Goal: Task Accomplishment & Management: Complete application form

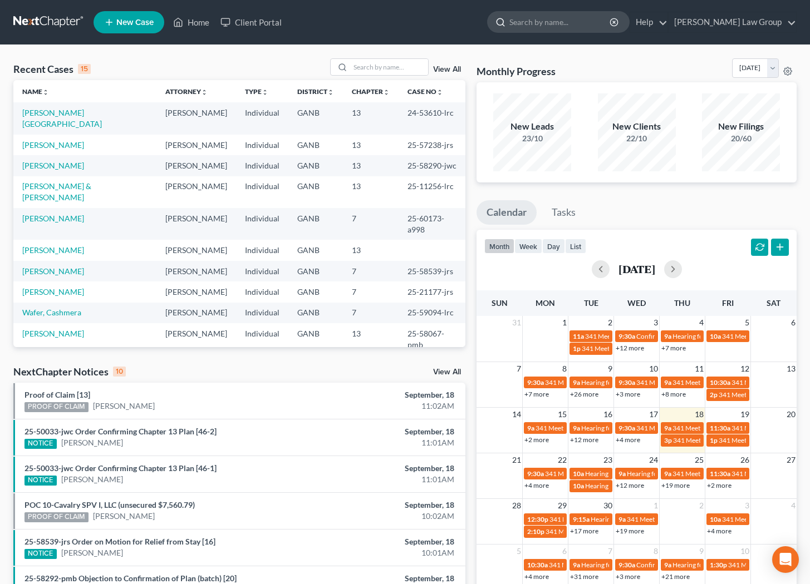
click at [601, 28] on input "search" at bounding box center [560, 22] width 102 height 21
type input "pooler"
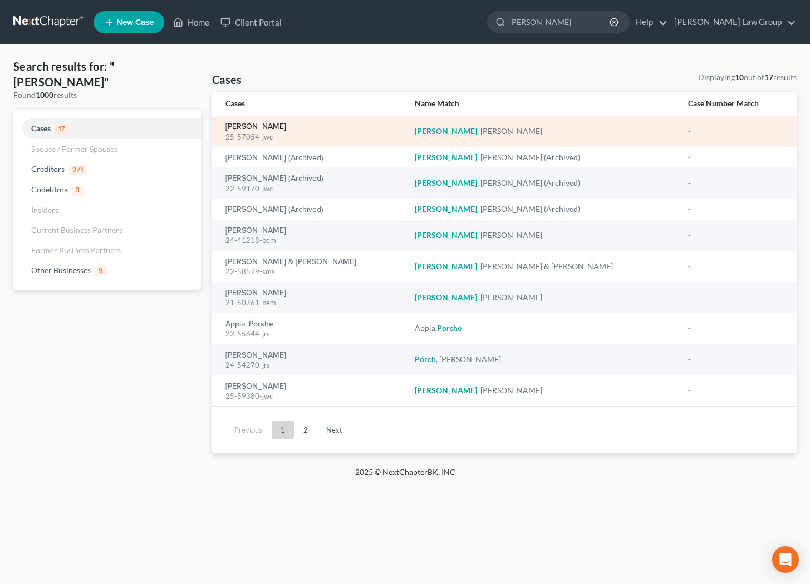
click at [245, 128] on link "Pooler, Michael" at bounding box center [255, 127] width 61 height 8
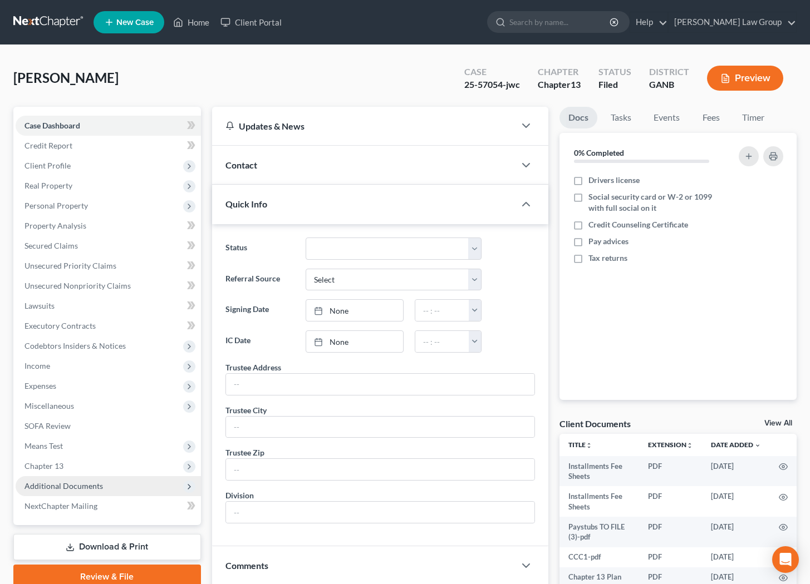
click at [61, 484] on span "Additional Documents" at bounding box center [63, 485] width 78 height 9
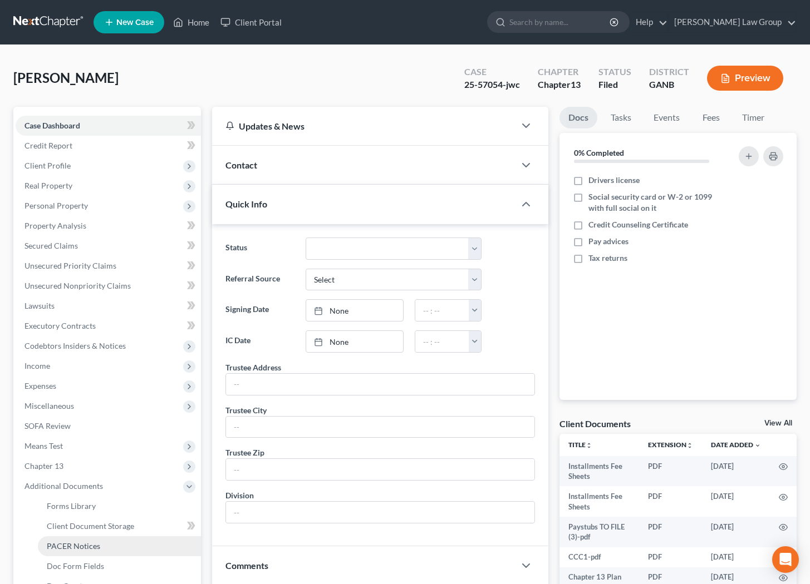
click at [88, 542] on span "PACER Notices" at bounding box center [73, 546] width 53 height 9
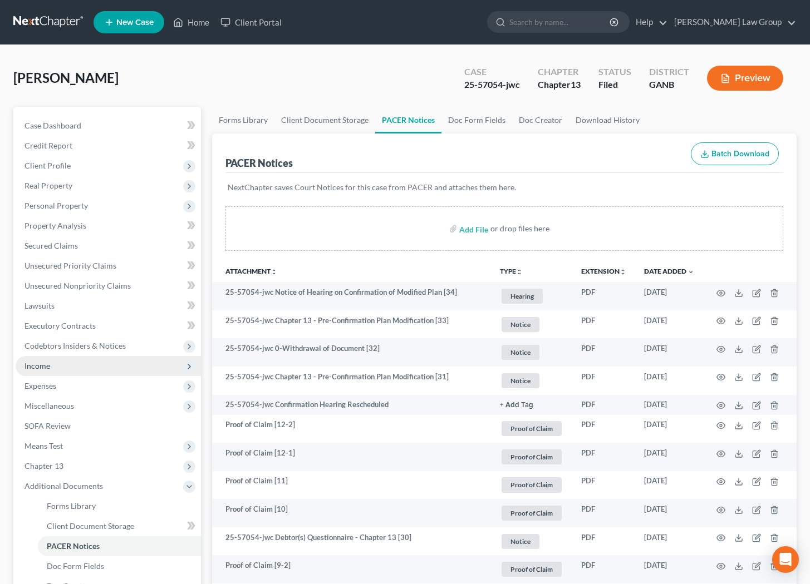
click at [72, 363] on span "Income" at bounding box center [108, 366] width 185 height 20
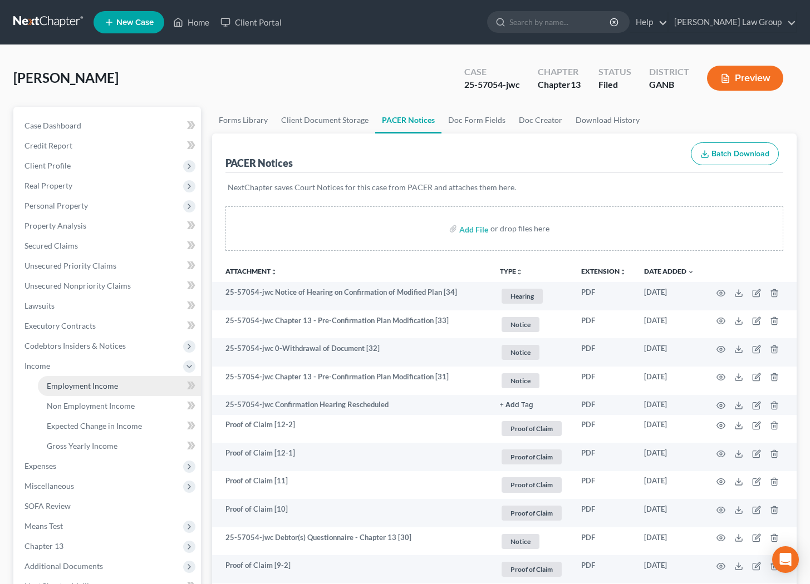
click at [92, 388] on span "Employment Income" at bounding box center [82, 385] width 71 height 9
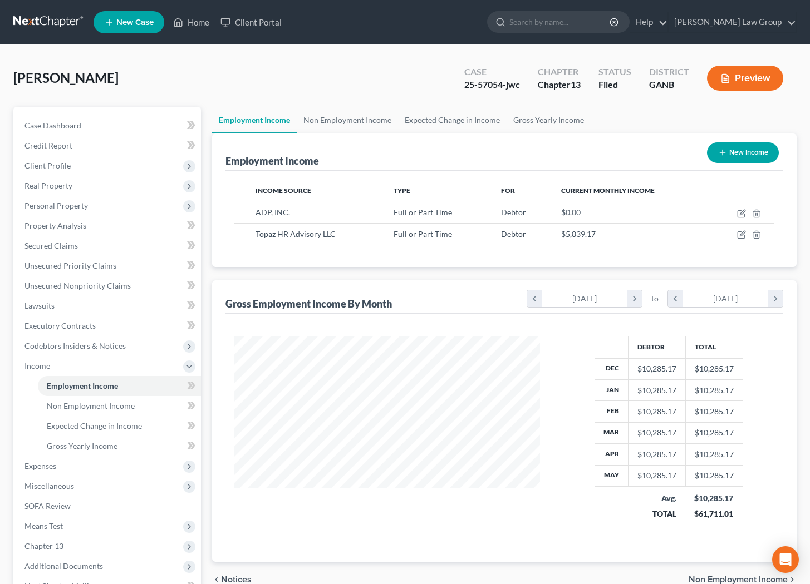
scroll to position [199, 328]
click at [740, 234] on icon "button" at bounding box center [741, 234] width 9 height 9
select select "0"
select select "35"
select select "2"
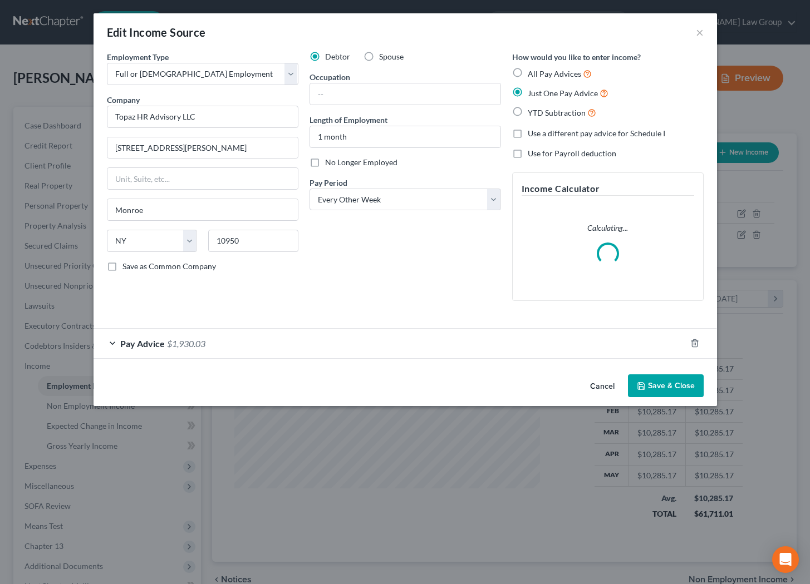
click at [270, 343] on div "Pay Advice $1,930.03" at bounding box center [390, 343] width 592 height 29
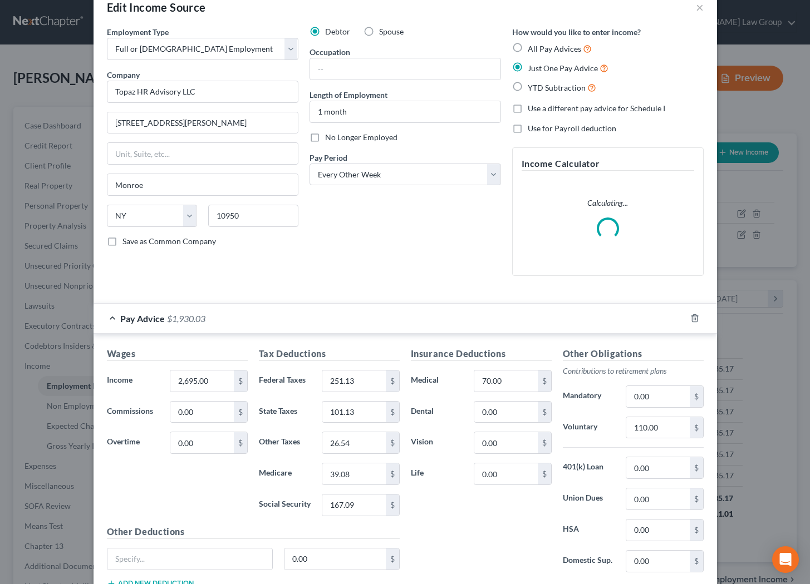
scroll to position [10, 0]
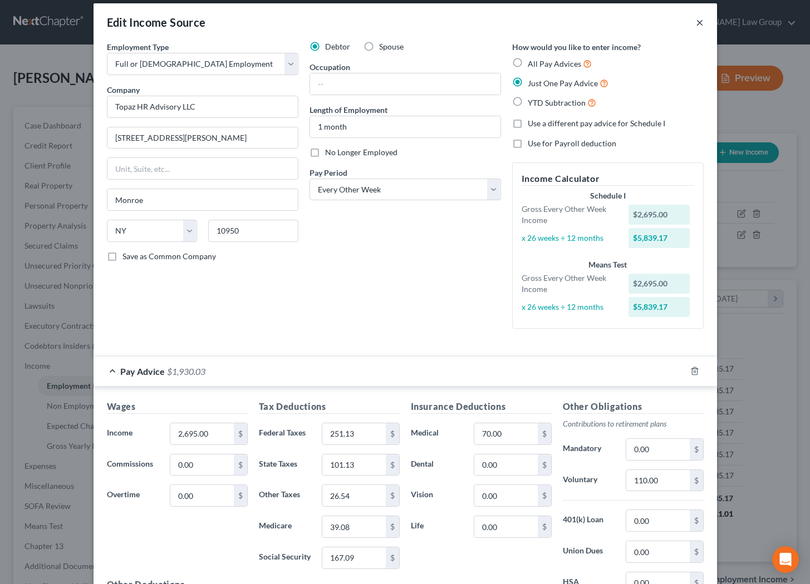
click at [696, 22] on button "×" at bounding box center [700, 22] width 8 height 13
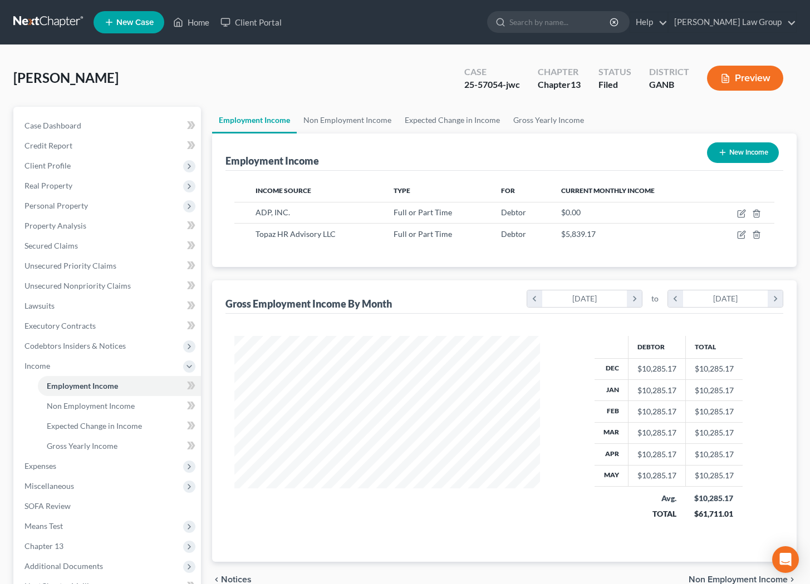
click at [747, 73] on button "Preview" at bounding box center [745, 78] width 76 height 25
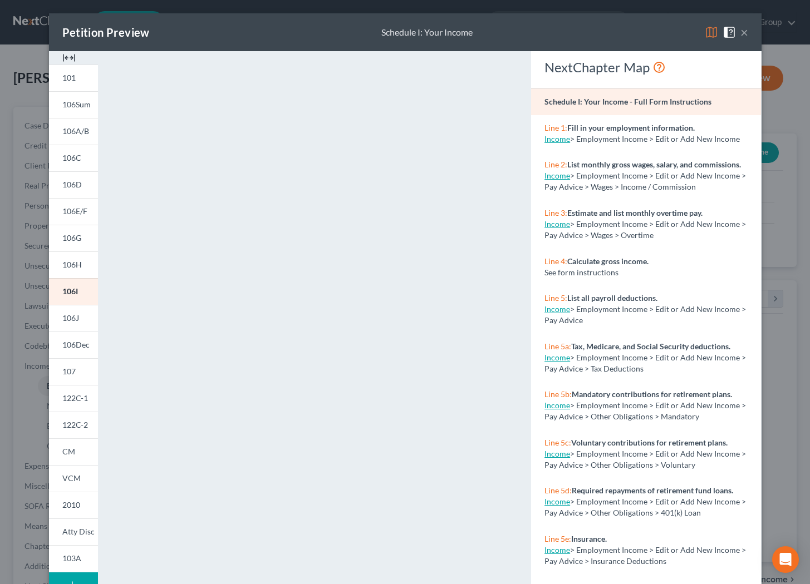
click at [745, 34] on button "×" at bounding box center [744, 32] width 8 height 13
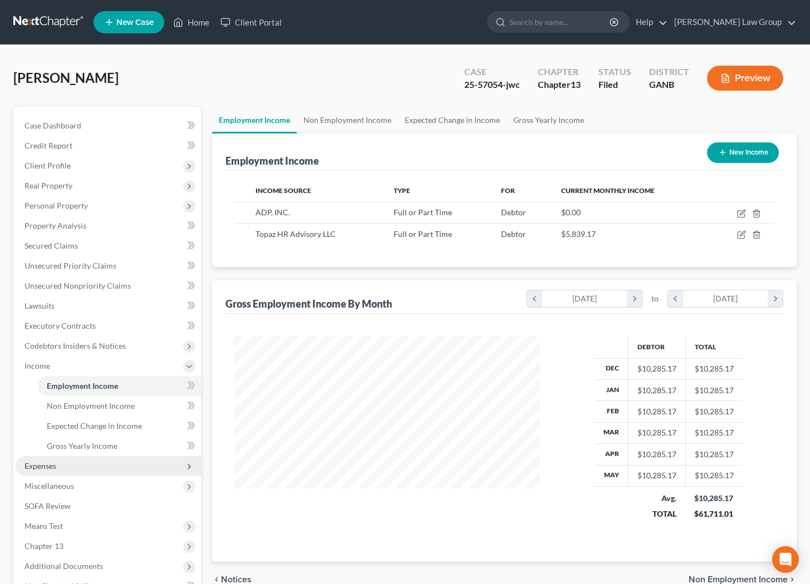
click at [98, 460] on span "Expenses" at bounding box center [108, 466] width 185 height 20
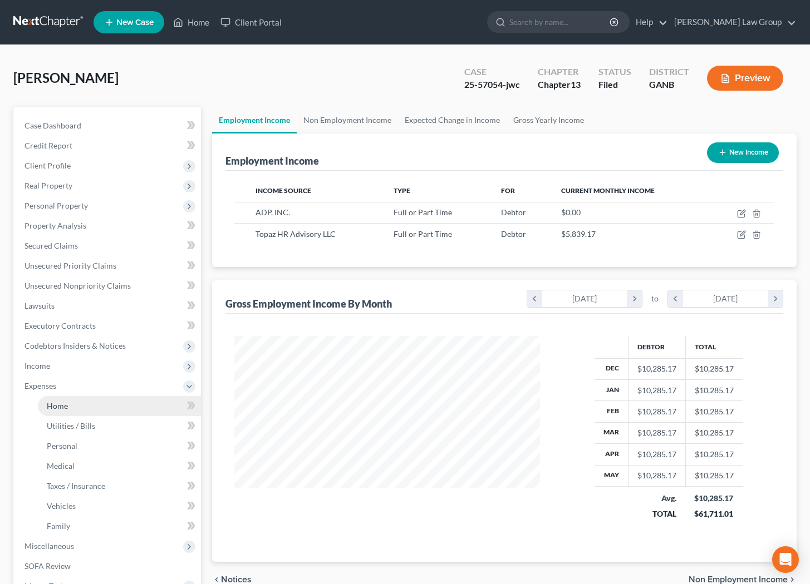
click at [102, 401] on link "Home" at bounding box center [119, 406] width 163 height 20
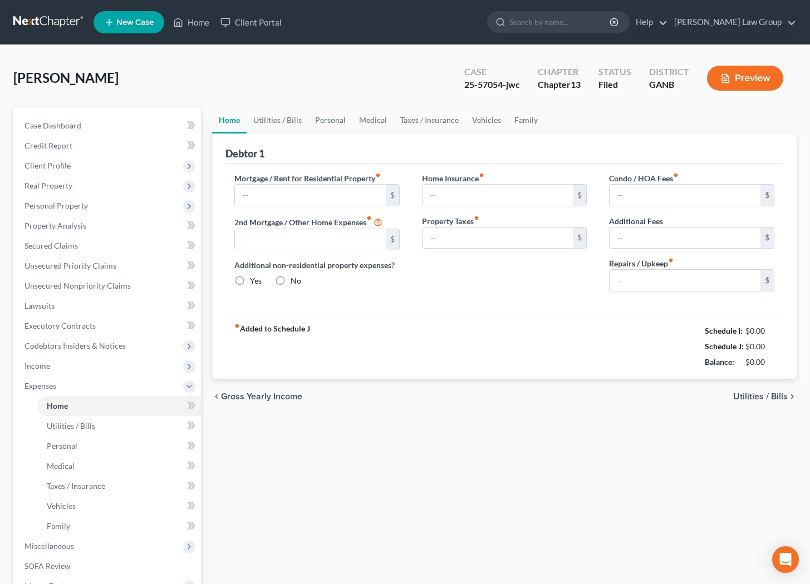
type input "1,500.00"
type input "0.00"
radio input "true"
type input "0.00"
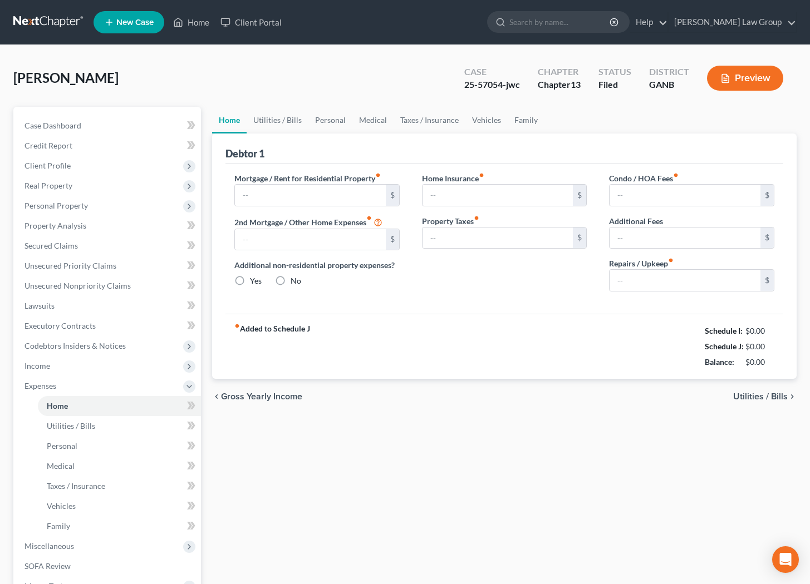
type input "0.00"
type input "50.00"
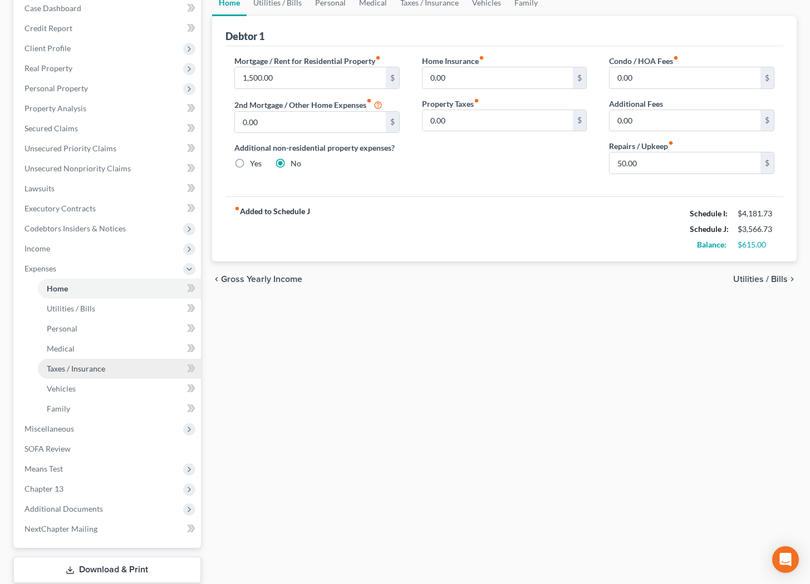
scroll to position [142, 0]
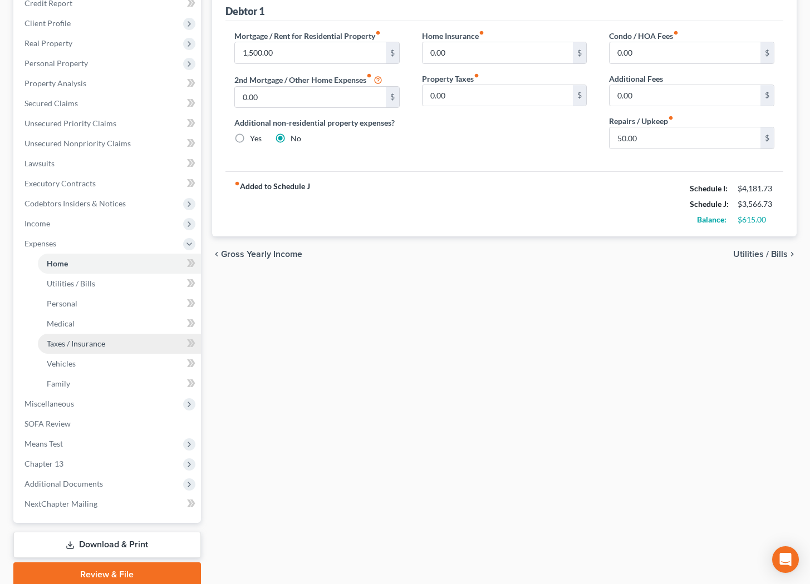
click at [107, 488] on span "Additional Documents" at bounding box center [108, 484] width 185 height 20
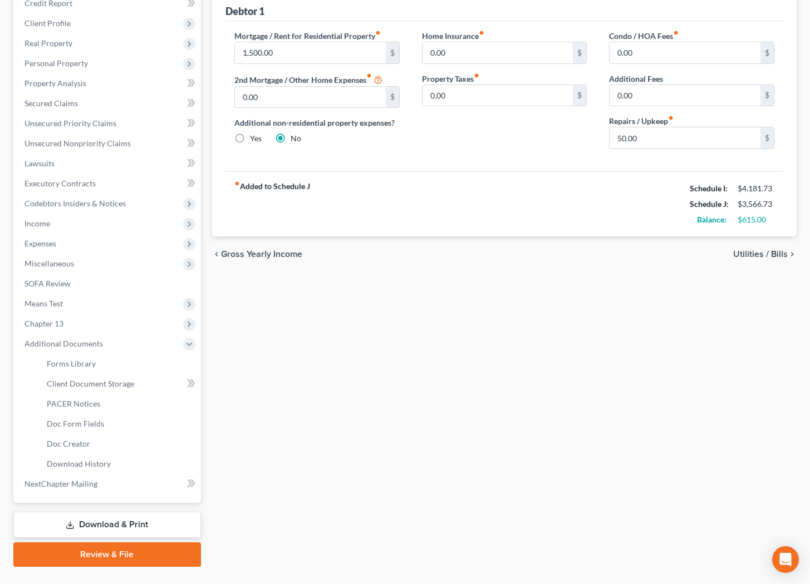
click at [453, 269] on div "chevron_left Gross Yearly Income Utilities / Bills chevron_right" at bounding box center [504, 255] width 584 height 36
click at [94, 396] on link "PACER Notices" at bounding box center [119, 404] width 163 height 20
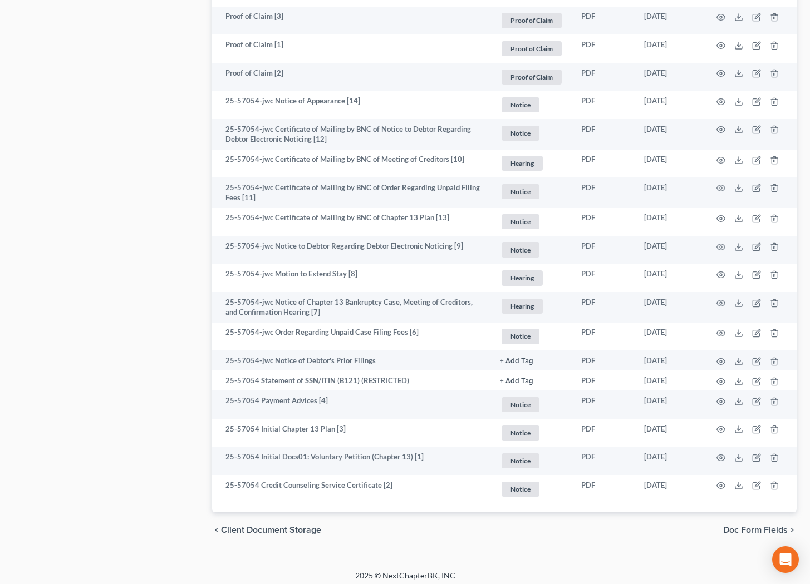
scroll to position [1391, 0]
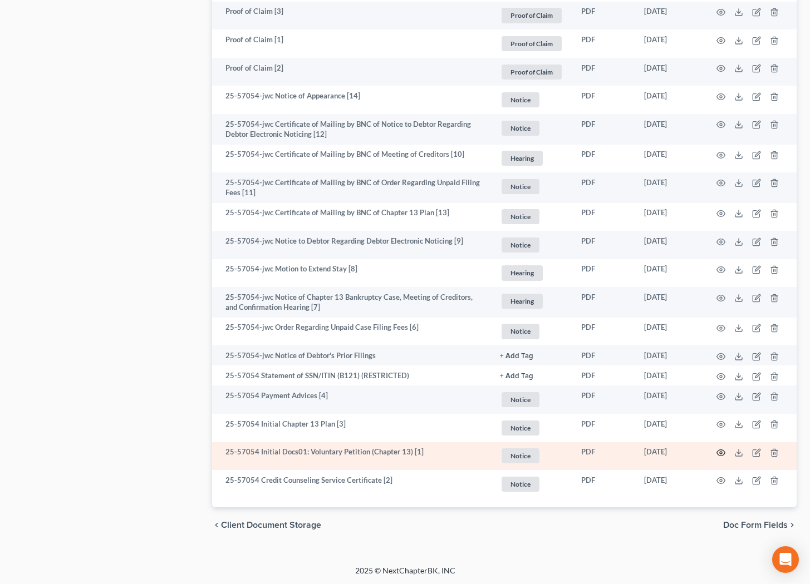
click at [721, 452] on circle "button" at bounding box center [721, 453] width 2 height 2
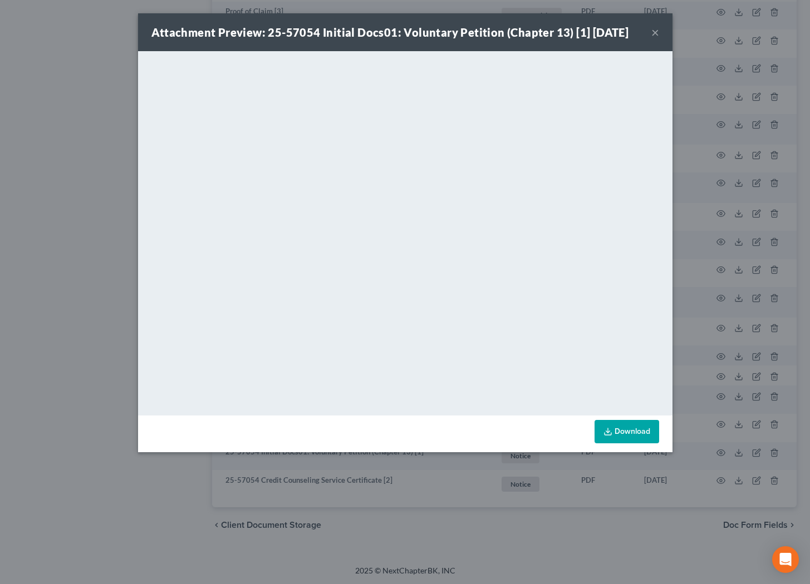
click at [658, 35] on button "×" at bounding box center [655, 32] width 8 height 13
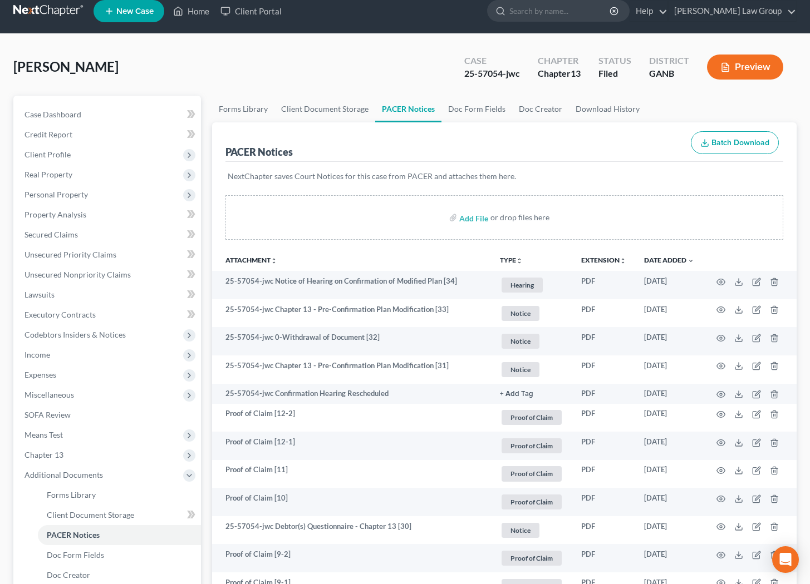
scroll to position [0, 0]
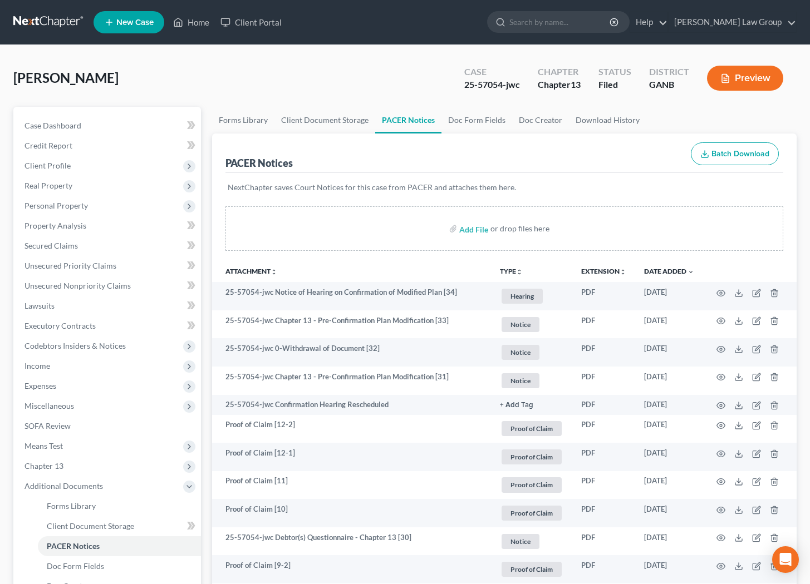
click at [724, 81] on icon "button" at bounding box center [725, 78] width 10 height 10
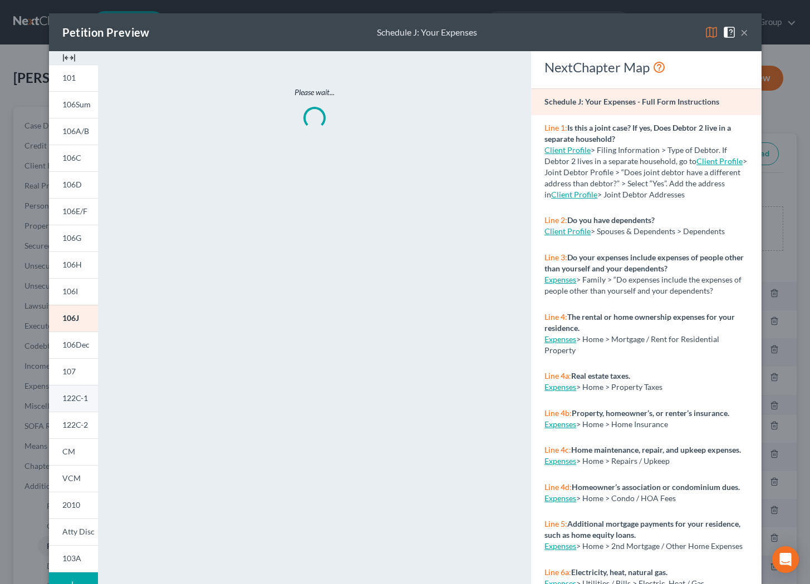
click at [73, 400] on span "122C-1" at bounding box center [75, 398] width 26 height 9
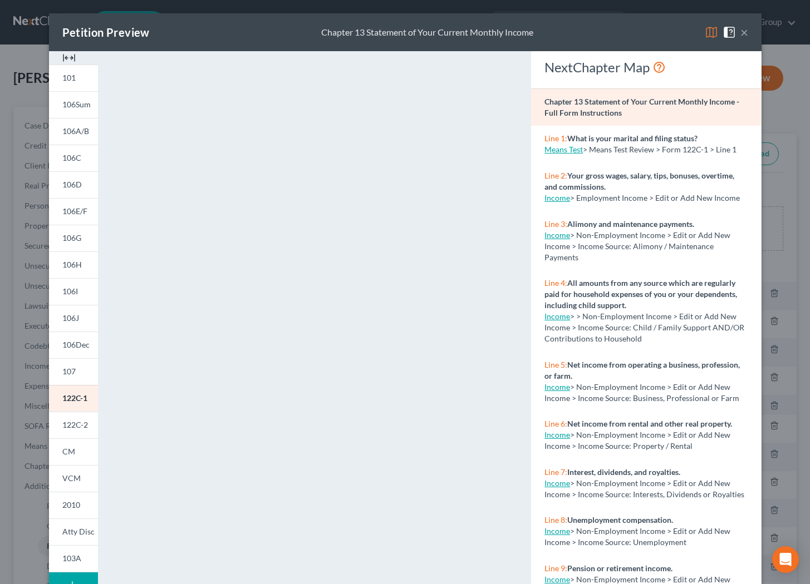
click at [745, 34] on button "×" at bounding box center [744, 32] width 8 height 13
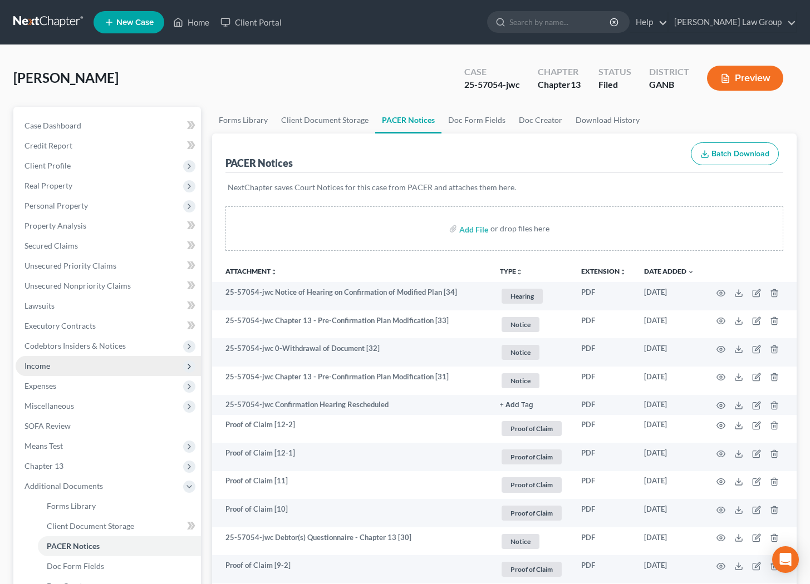
click at [33, 368] on span "Income" at bounding box center [37, 365] width 26 height 9
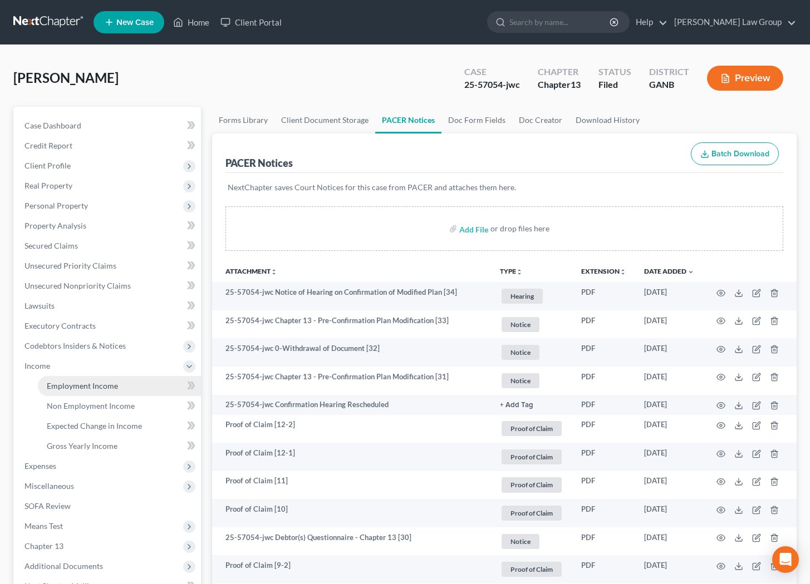
click at [97, 380] on link "Employment Income" at bounding box center [119, 386] width 163 height 20
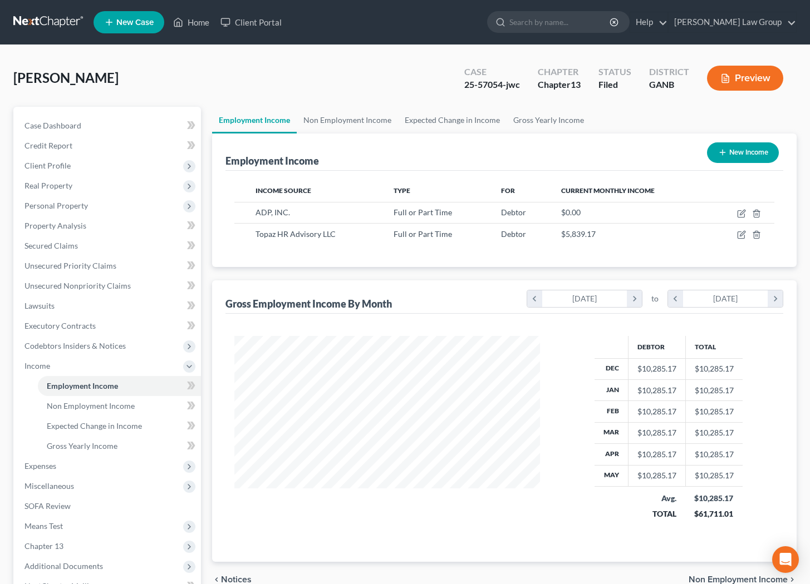
scroll to position [199, 328]
click at [744, 234] on icon "button" at bounding box center [741, 234] width 9 height 9
select select "0"
select select "35"
select select "2"
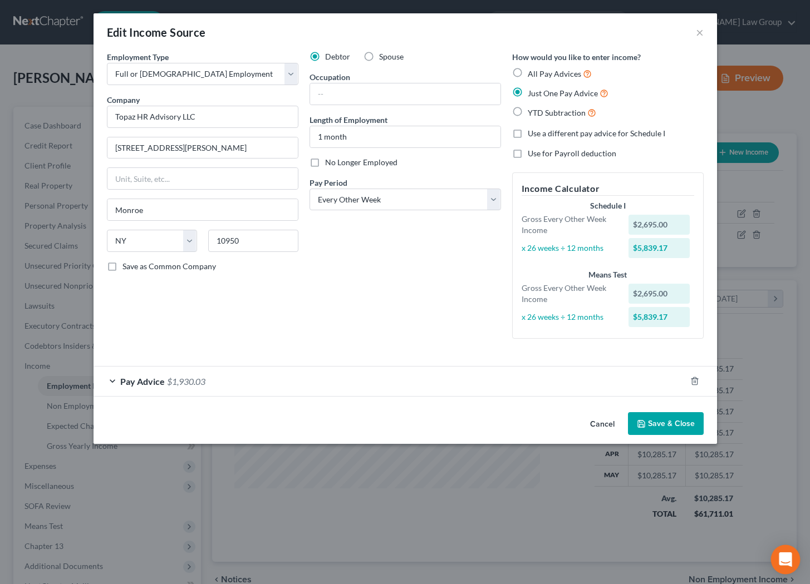
click at [781, 561] on icon "Open Intercom Messenger" at bounding box center [785, 560] width 13 height 14
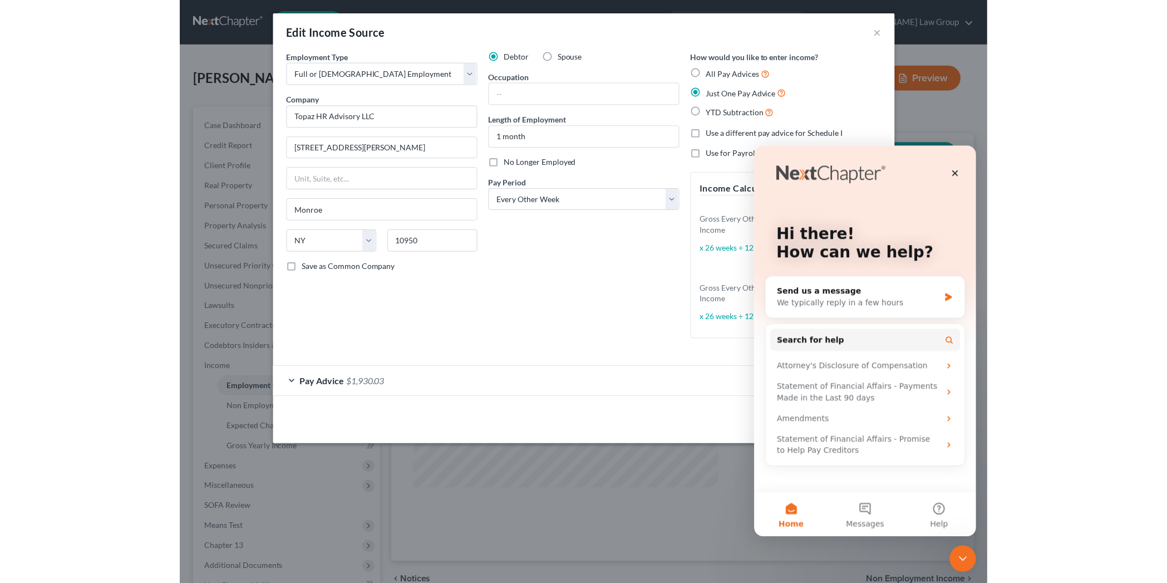
scroll to position [0, 0]
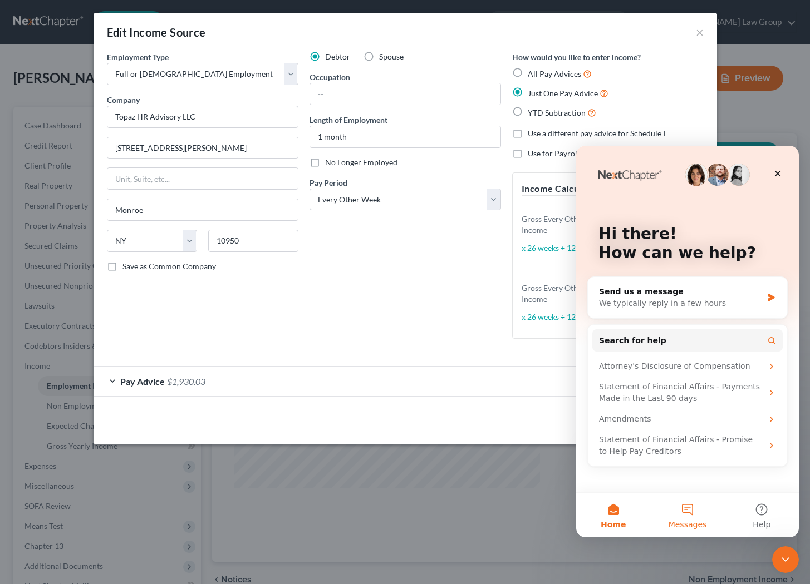
click at [688, 512] on button "Messages" at bounding box center [687, 515] width 74 height 45
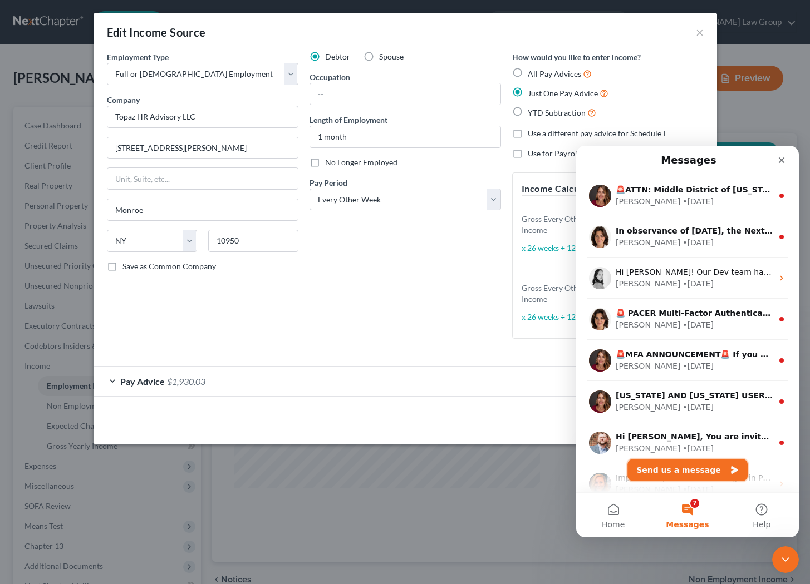
click at [676, 470] on button "Send us a message" at bounding box center [687, 470] width 120 height 22
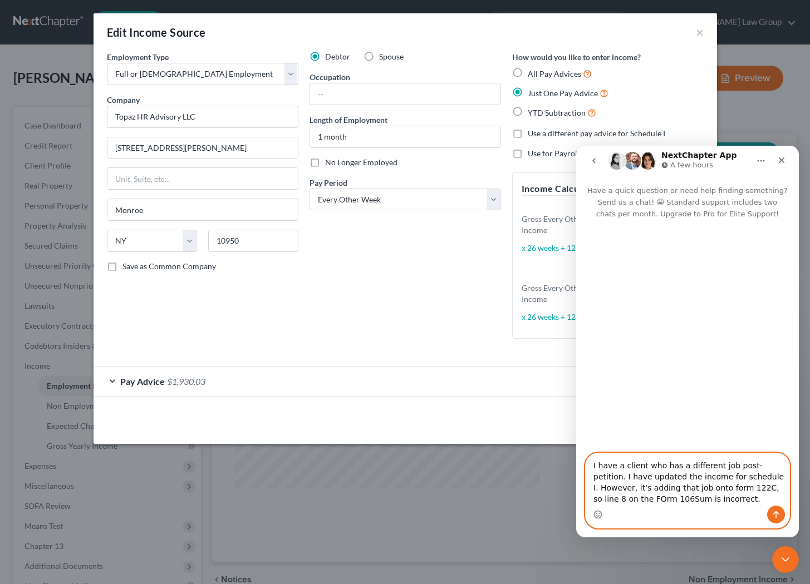
click at [717, 489] on textarea "I have a client who has a different job post-petition. I have updated the incom…" at bounding box center [688, 480] width 204 height 52
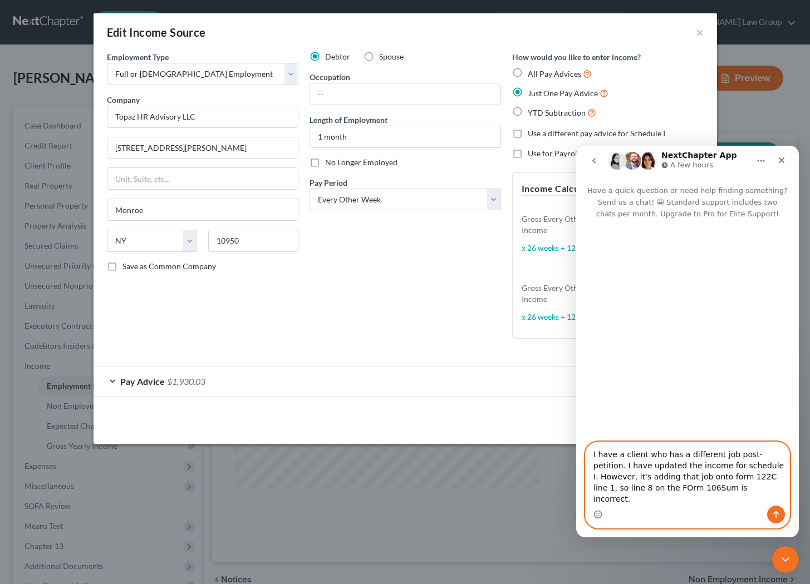
click at [616, 498] on textarea "I have a client who has a different job post-petition. I have updated the incom…" at bounding box center [688, 473] width 204 height 63
click at [711, 501] on textarea "I have a client who has a different job post-petition. I have updated the incom…" at bounding box center [688, 473] width 204 height 63
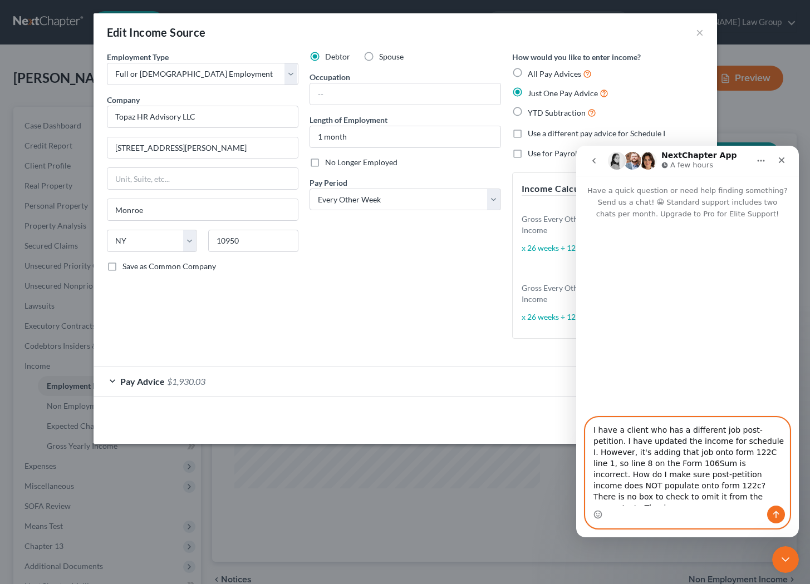
type textarea "I have a client who has a different job post-petition. I have updated the incom…"
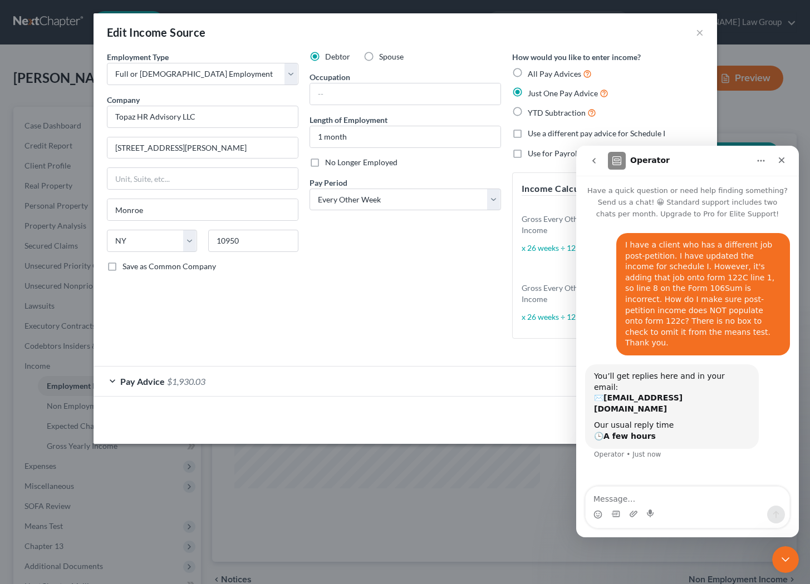
click at [368, 308] on div "Debtor Spouse Occupation Length of Employment 1 month No Longer Employed Pay Pe…" at bounding box center [405, 199] width 203 height 297
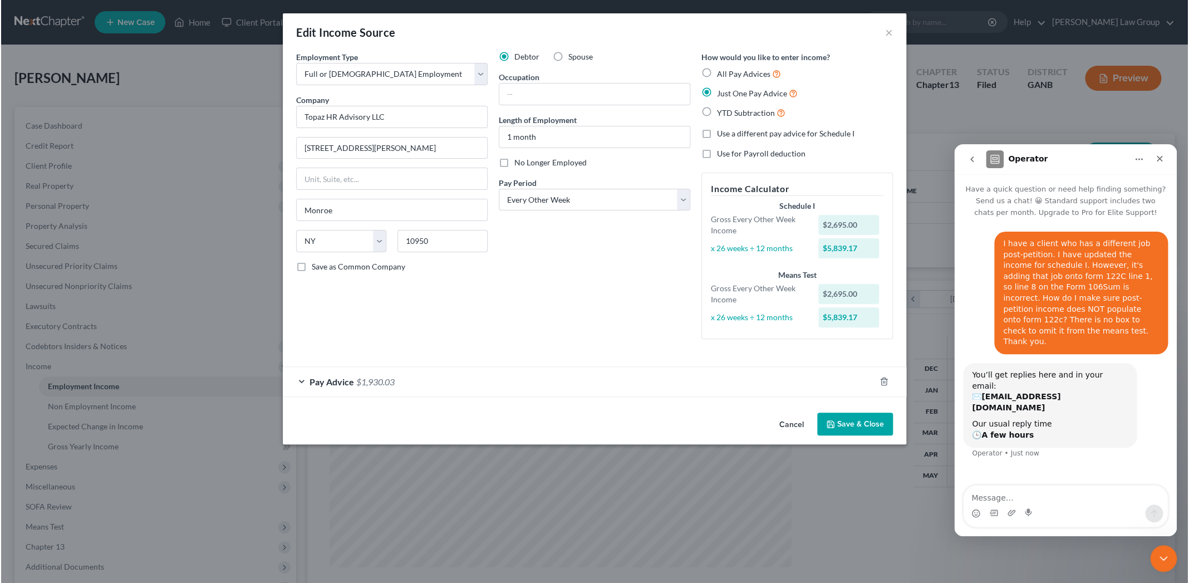
scroll to position [556345, 556087]
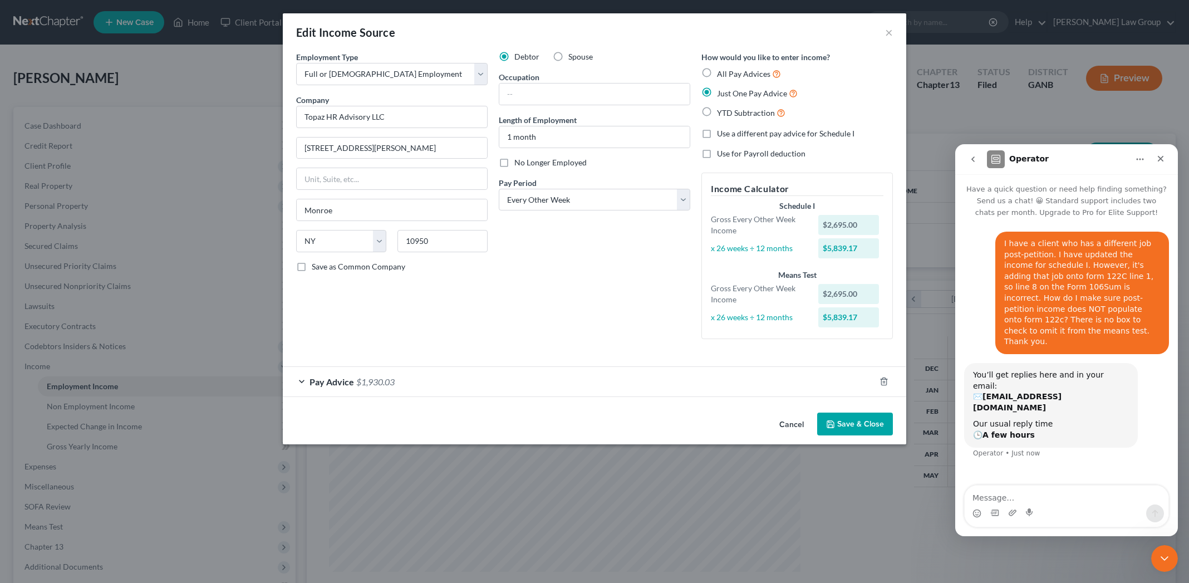
click at [547, 387] on div "Pay Advice $1,930.03" at bounding box center [579, 381] width 592 height 29
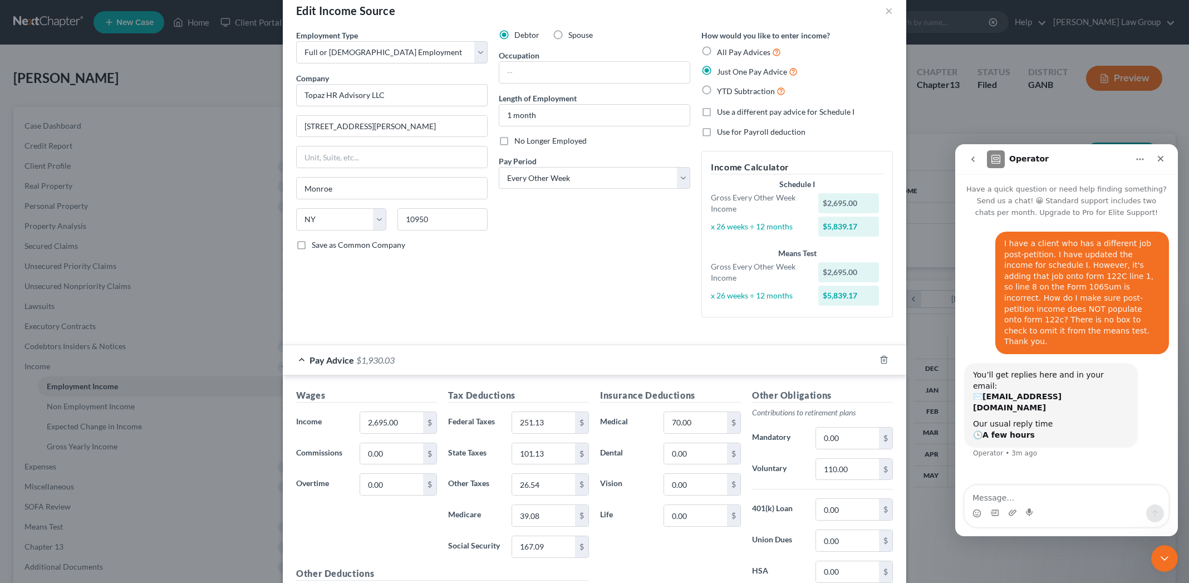
scroll to position [0, 0]
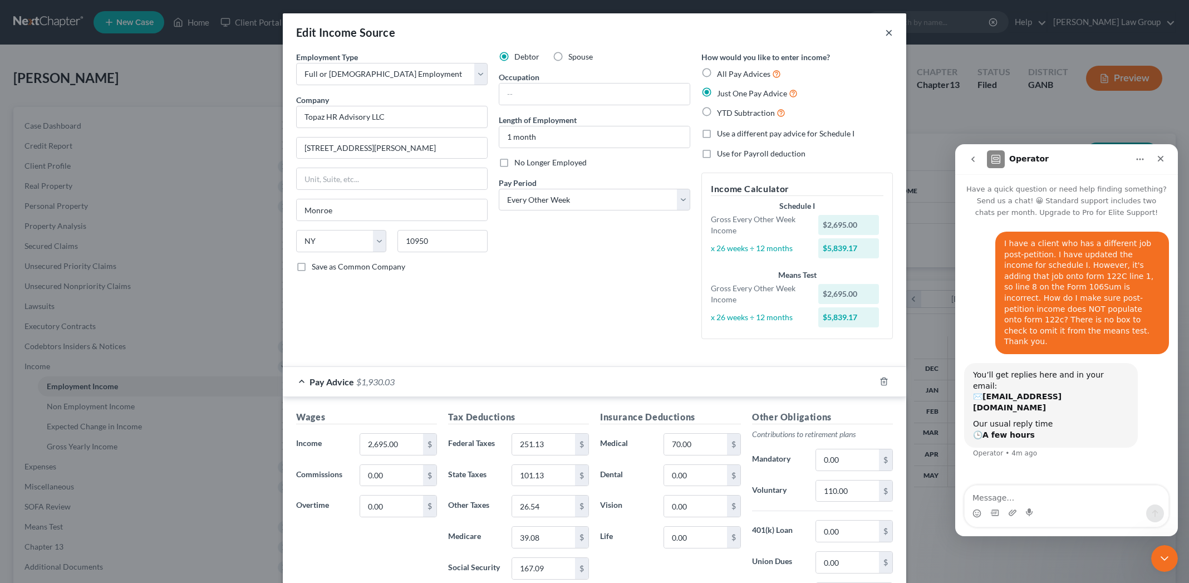
click at [809, 34] on button "×" at bounding box center [889, 32] width 8 height 13
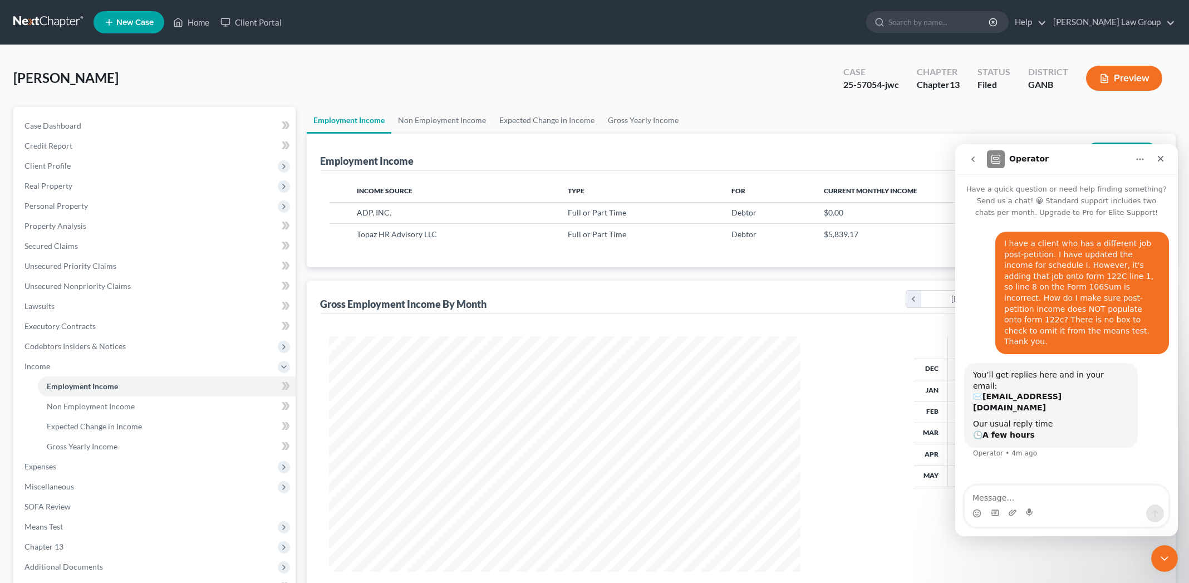
click at [559, 253] on div "Income Source Type For Current Monthly Income ADP, INC. Full or Part Time Debto…" at bounding box center [741, 219] width 842 height 96
click at [809, 558] on icon "Close Intercom Messenger" at bounding box center [1162, 556] width 13 height 13
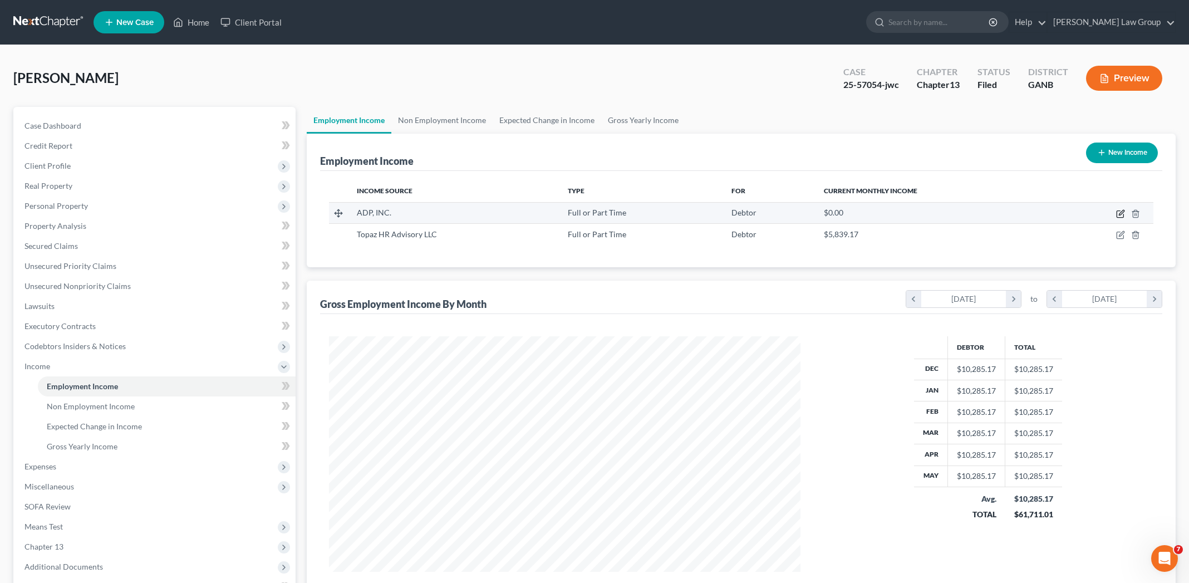
click at [809, 215] on icon "button" at bounding box center [1120, 213] width 9 height 9
select select "0"
select select "10"
select select "2"
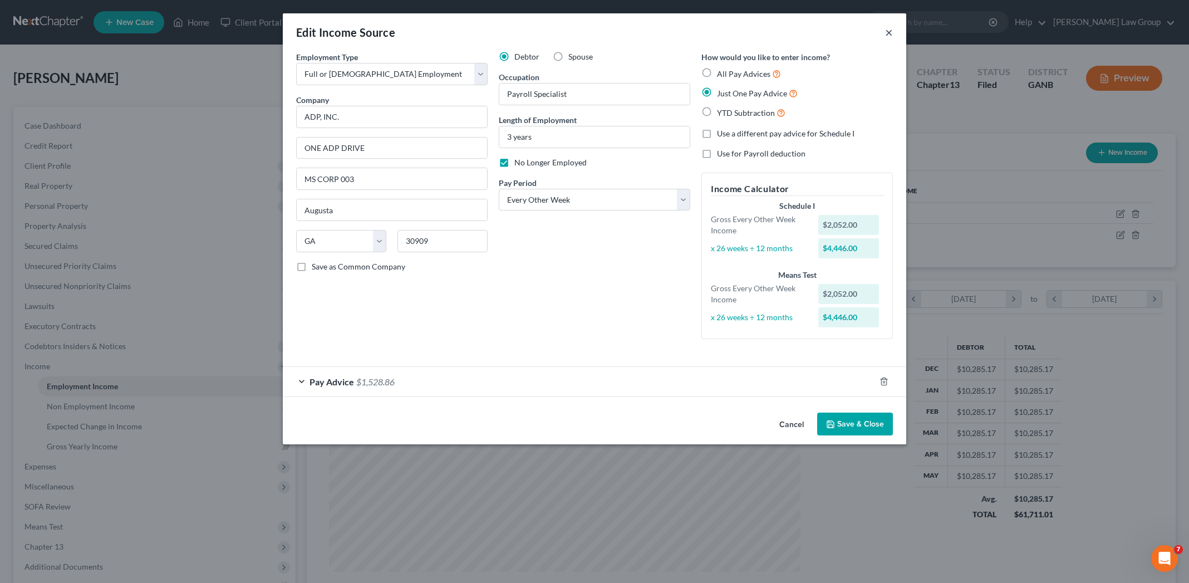
click at [809, 32] on button "×" at bounding box center [889, 32] width 8 height 13
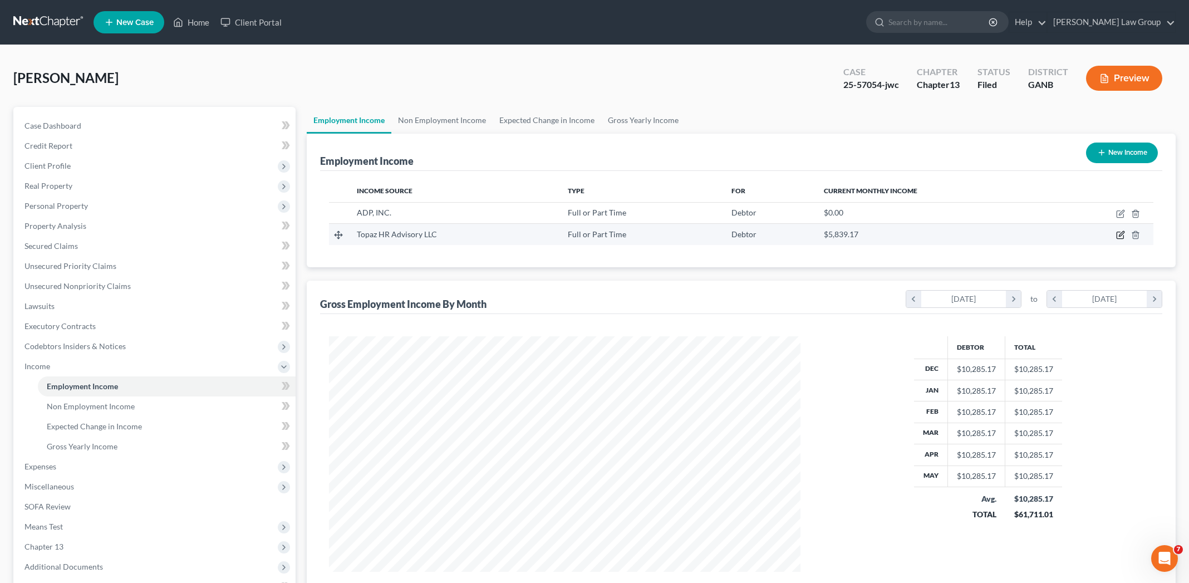
click at [809, 239] on icon "button" at bounding box center [1120, 234] width 9 height 9
select select "0"
select select "35"
select select "2"
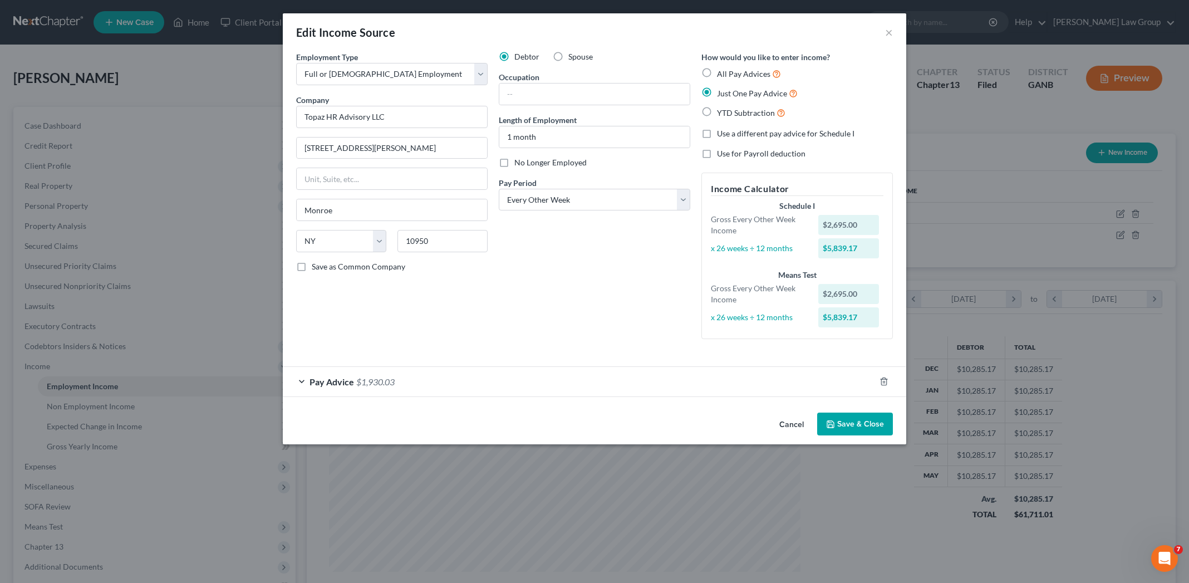
click at [564, 315] on div "Debtor Spouse Occupation Length of Employment 1 month No Longer Employed Pay Pe…" at bounding box center [594, 199] width 203 height 297
click at [522, 387] on div "Pay Advice $1,930.03" at bounding box center [579, 381] width 592 height 29
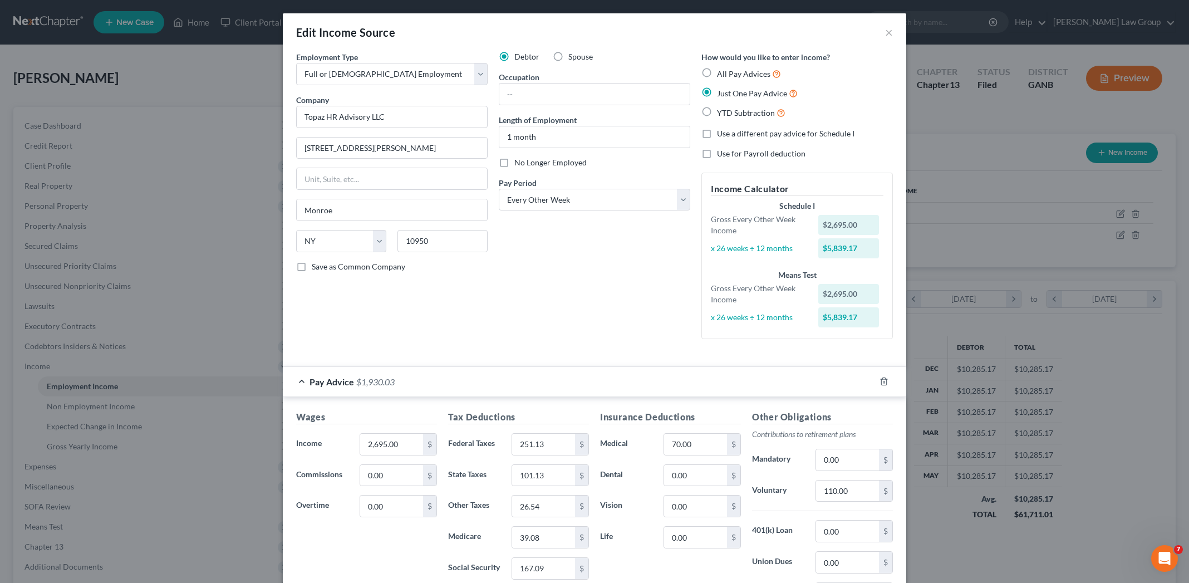
click at [522, 388] on div "Pay Advice $1,930.03" at bounding box center [579, 381] width 592 height 29
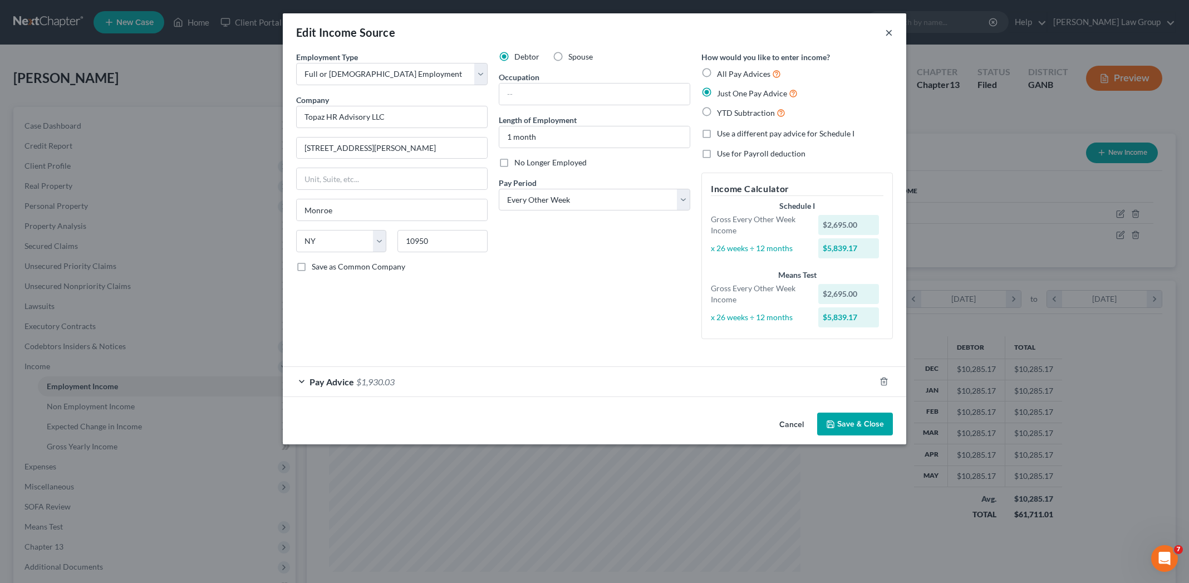
click at [809, 32] on button "×" at bounding box center [889, 32] width 8 height 13
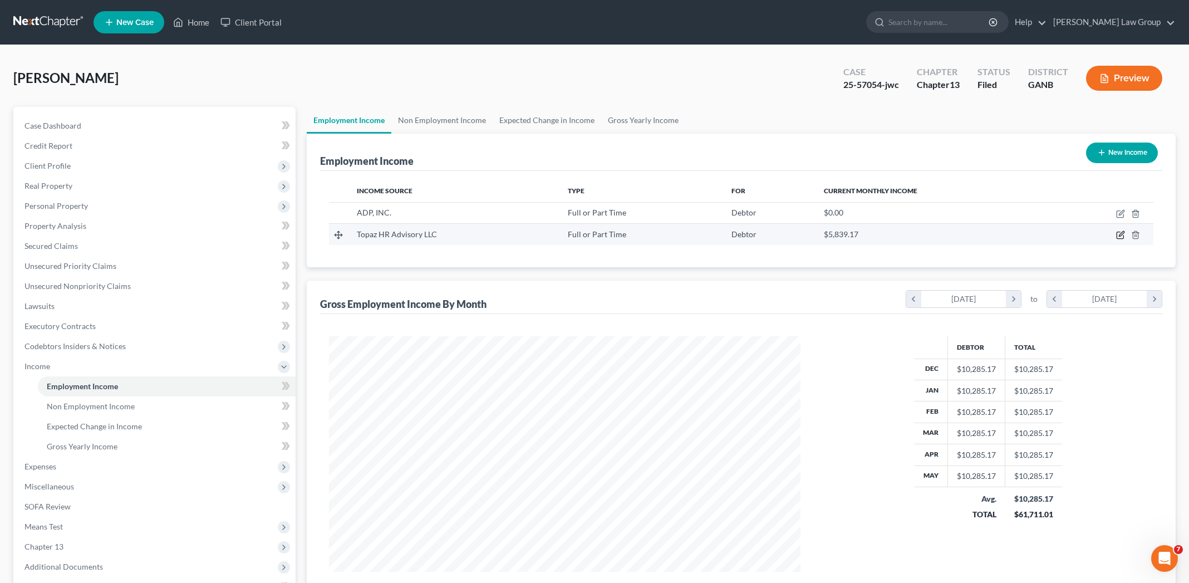
click at [809, 237] on icon "button" at bounding box center [1120, 234] width 9 height 9
select select "0"
select select "35"
select select "2"
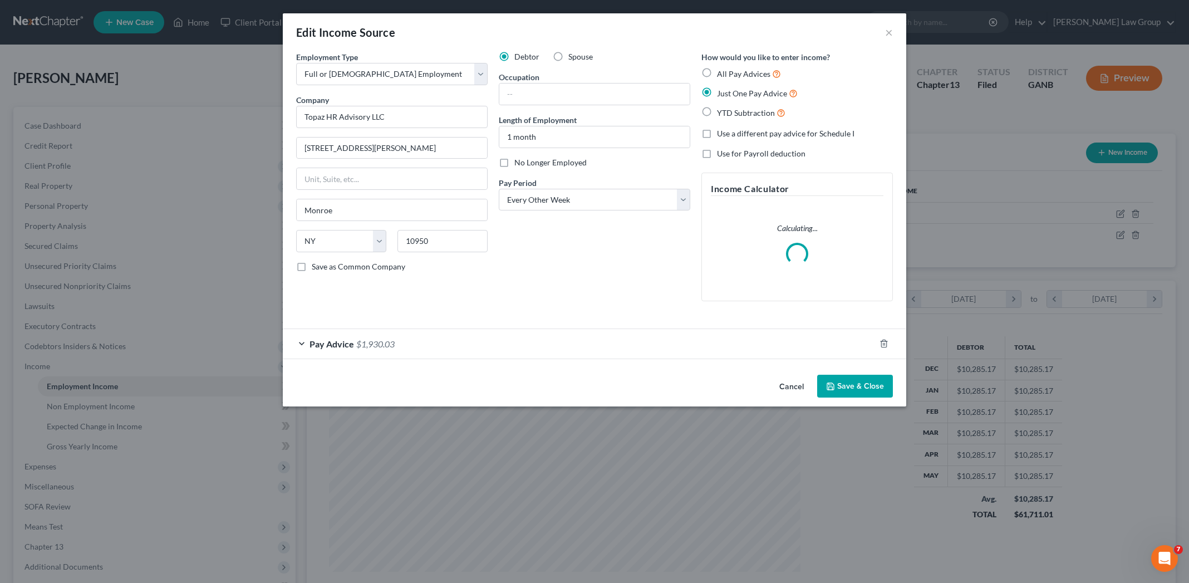
click at [504, 343] on div "Pay Advice $1,930.03" at bounding box center [579, 343] width 592 height 29
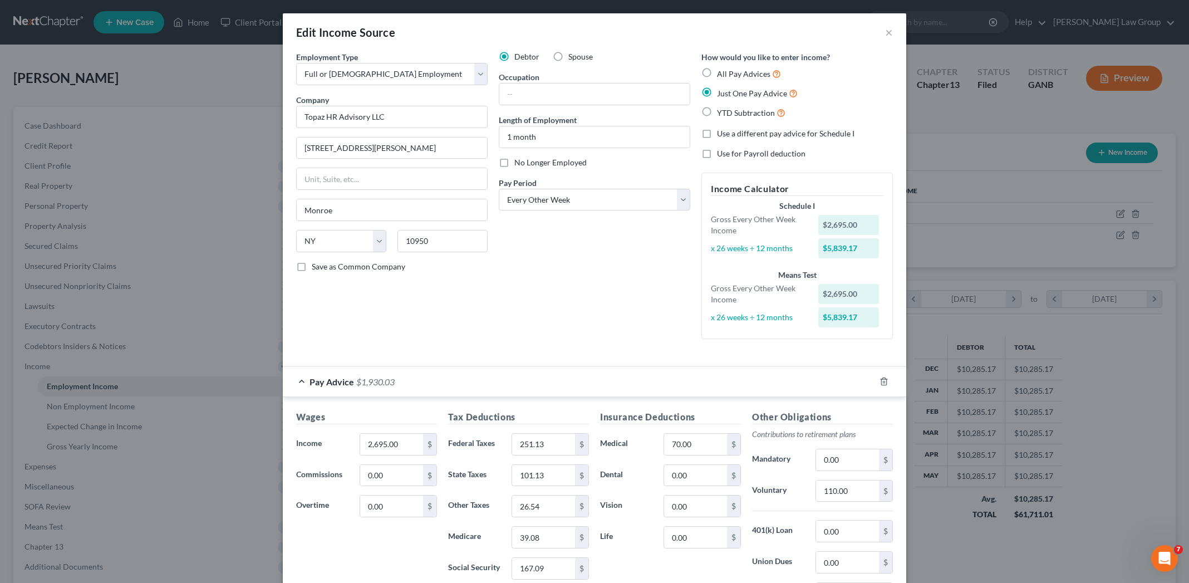
click at [717, 73] on label "All Pay Advices" at bounding box center [749, 73] width 64 height 13
click at [721, 73] on input "All Pay Advices" at bounding box center [724, 70] width 7 height 7
radio input "true"
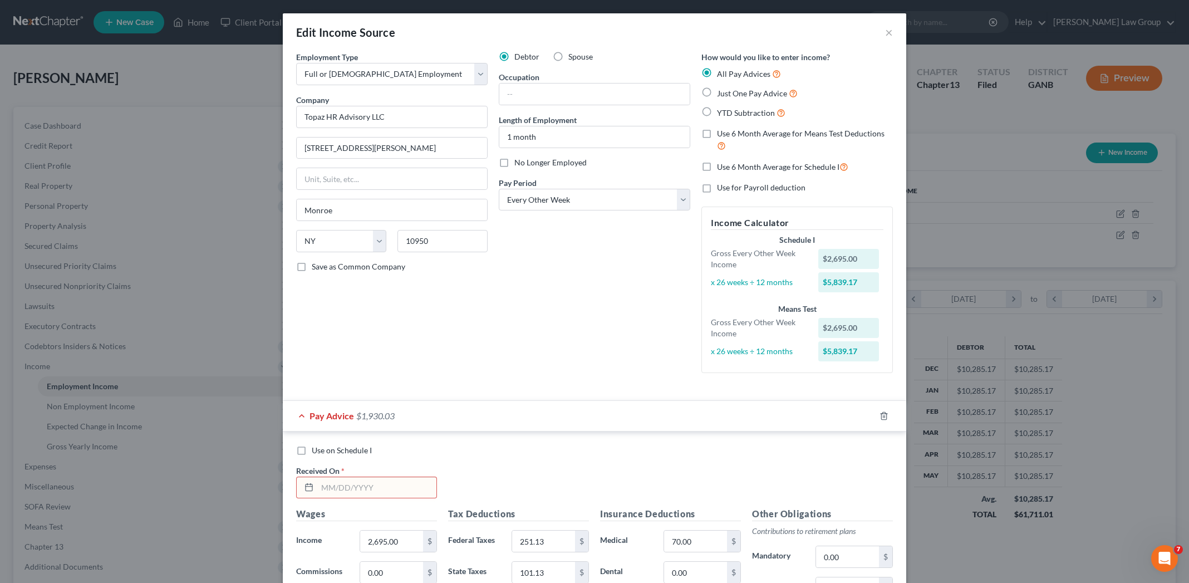
click at [378, 485] on input "text" at bounding box center [376, 487] width 119 height 21
type input "08.29.2025"
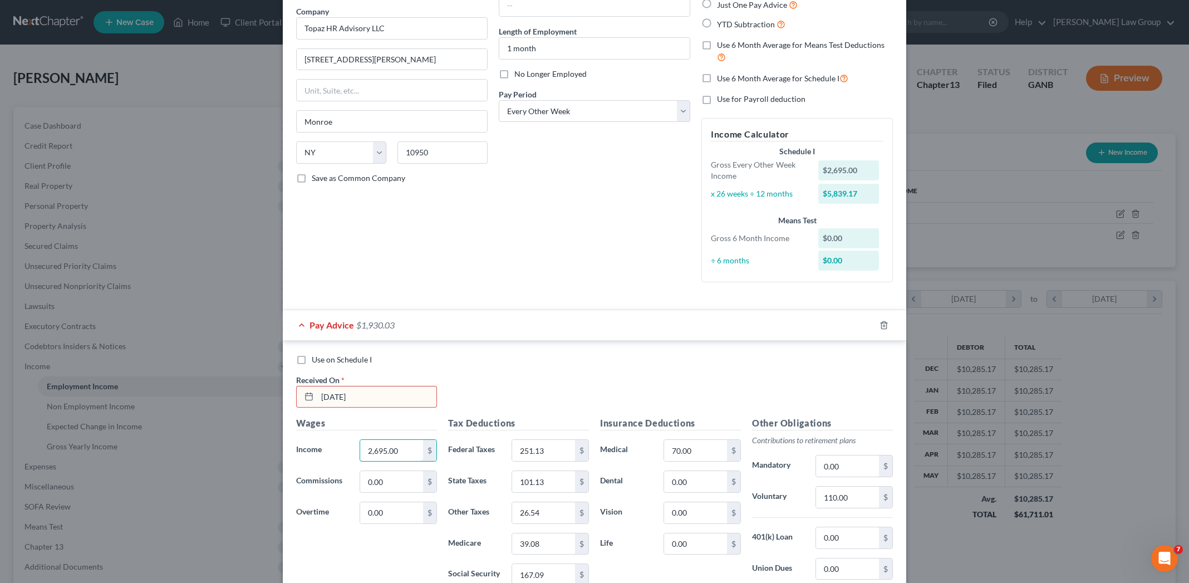
scroll to position [101, 0]
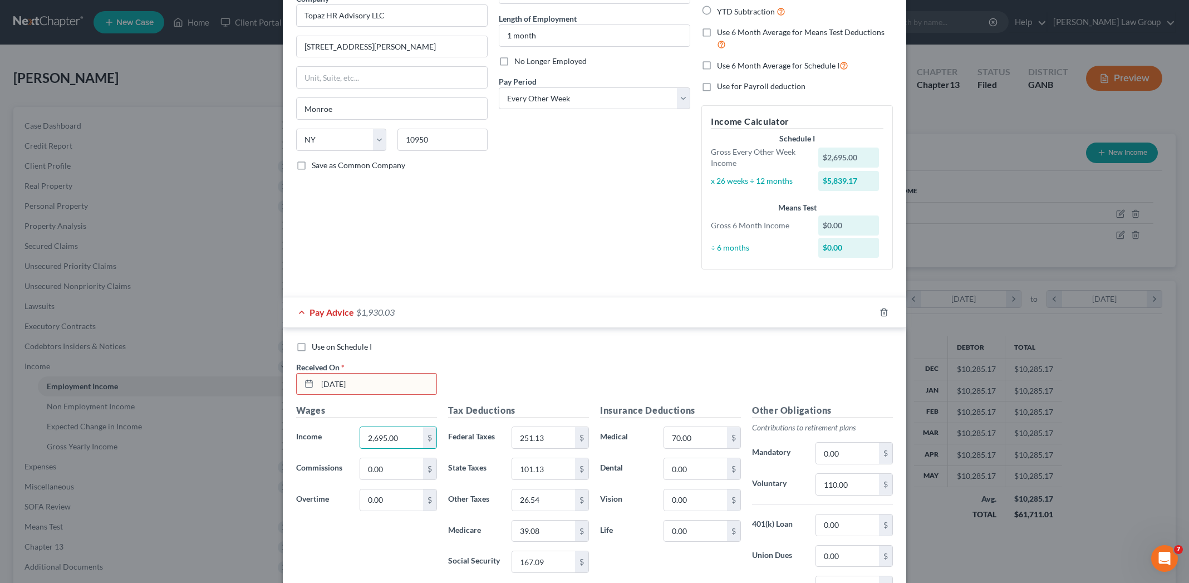
click at [312, 350] on label "Use on Schedule I" at bounding box center [342, 346] width 60 height 11
click at [316, 348] on input "Use on Schedule I" at bounding box center [319, 344] width 7 height 7
checkbox input "true"
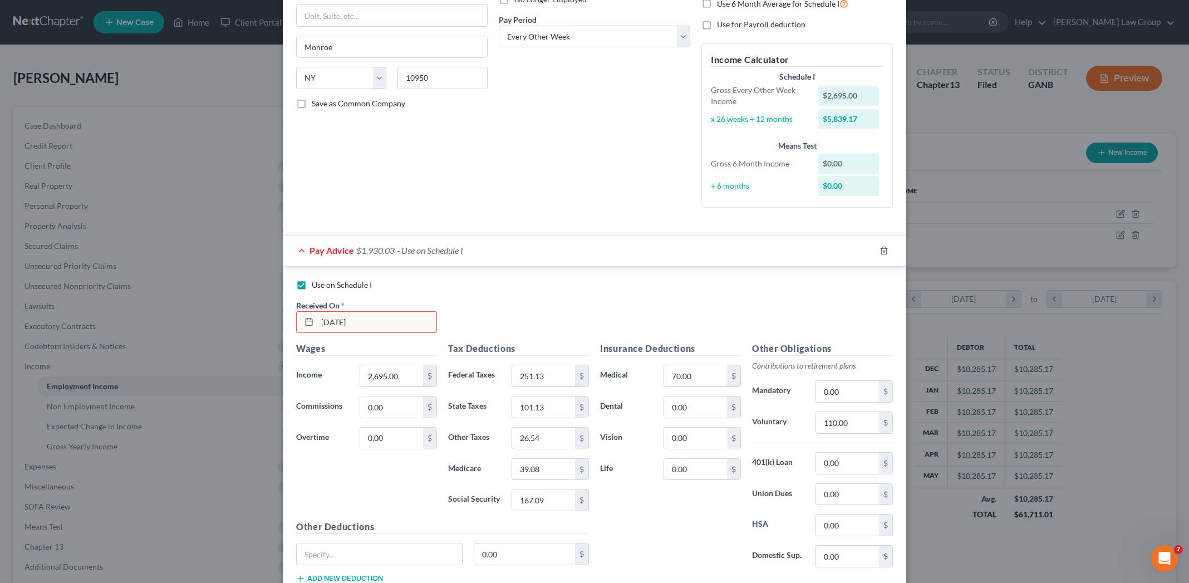
scroll to position [239, 0]
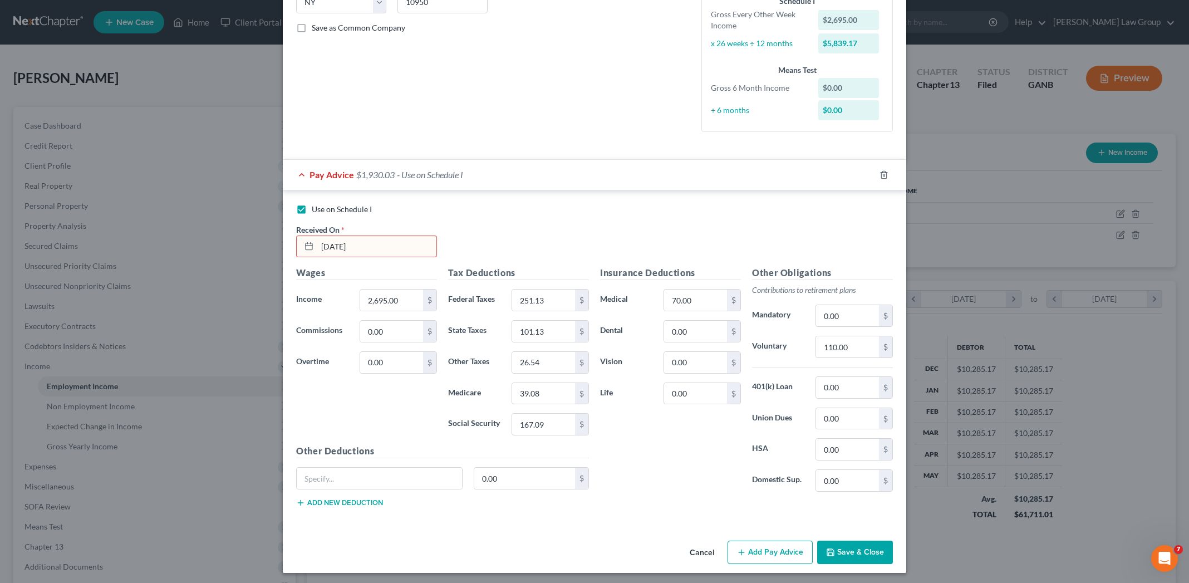
click at [809, 545] on button "Save & Close" at bounding box center [855, 551] width 76 height 23
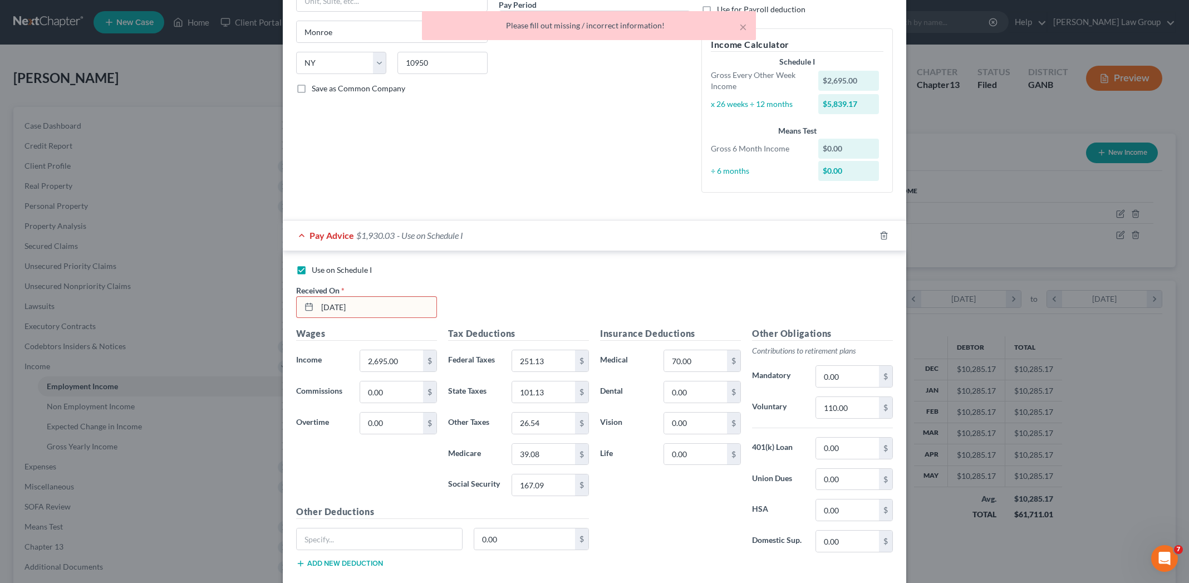
scroll to position [167, 0]
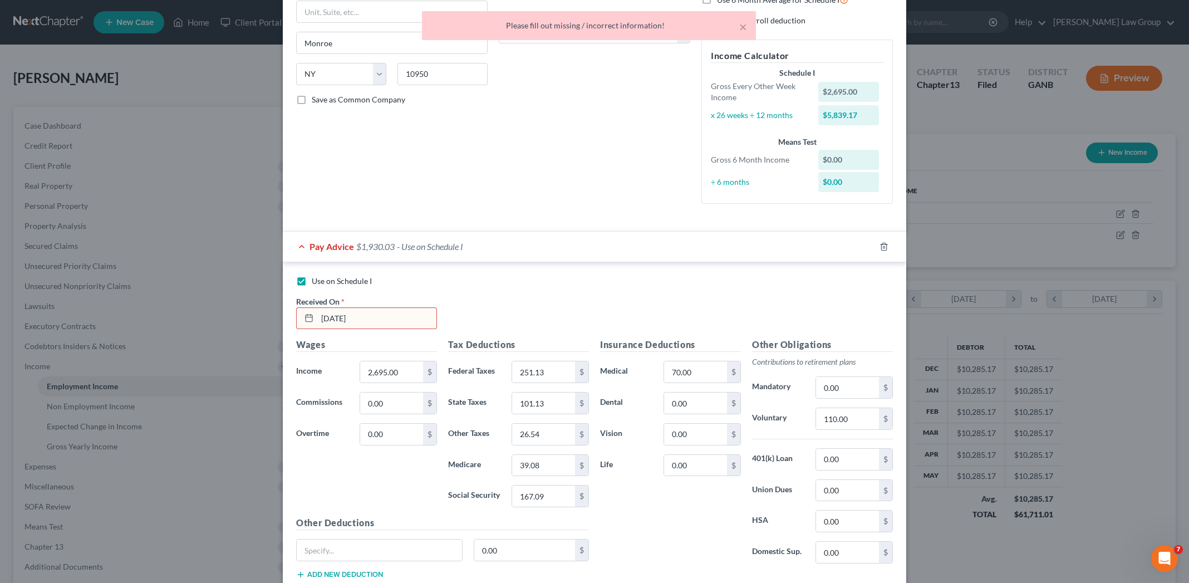
click at [332, 318] on input "08.29.2025" at bounding box center [376, 318] width 119 height 21
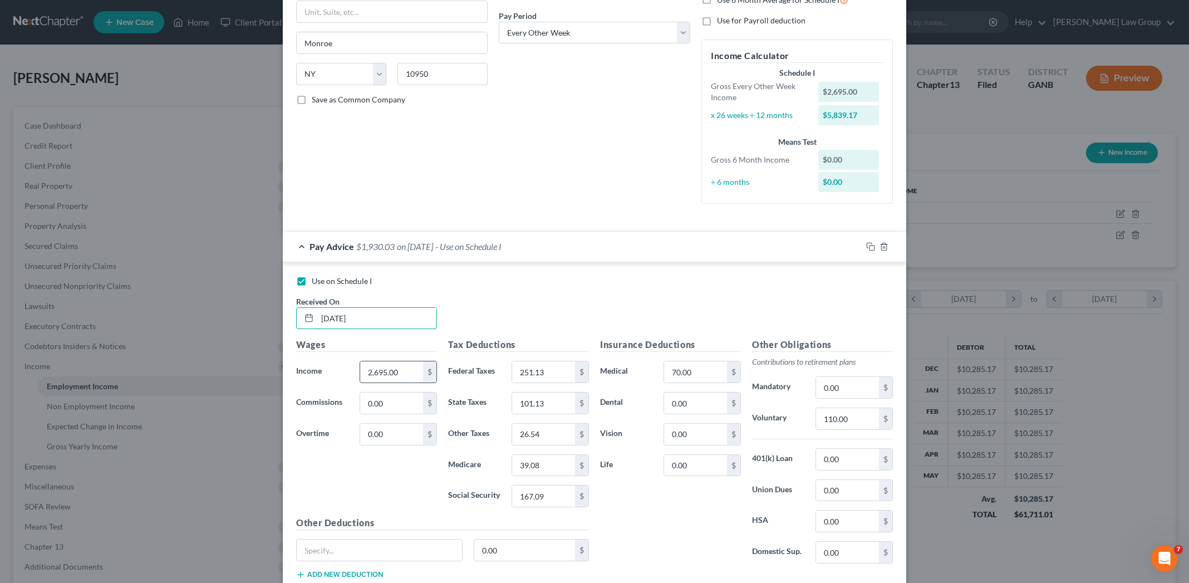
scroll to position [239, 0]
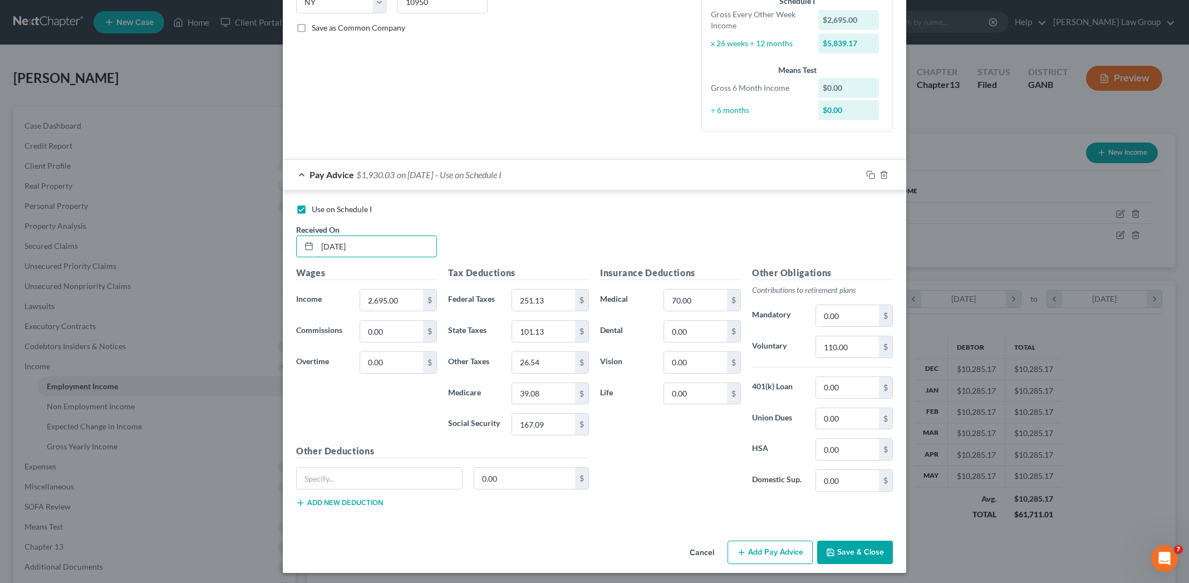
type input "[DATE]"
click at [809, 552] on button "Save & Close" at bounding box center [855, 551] width 76 height 23
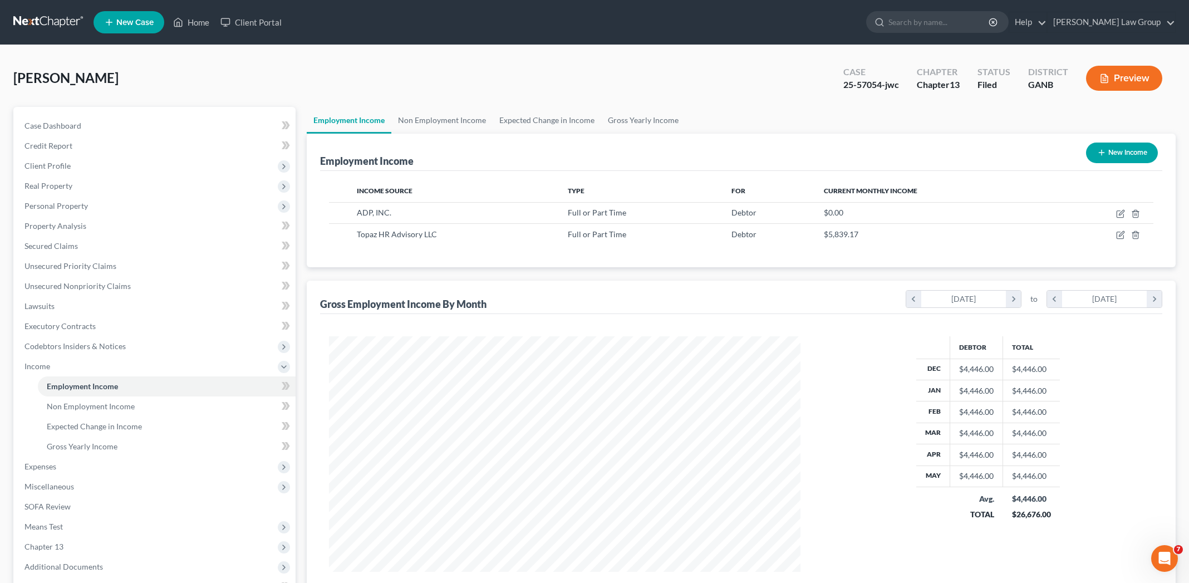
click at [809, 78] on button "Preview" at bounding box center [1124, 78] width 76 height 25
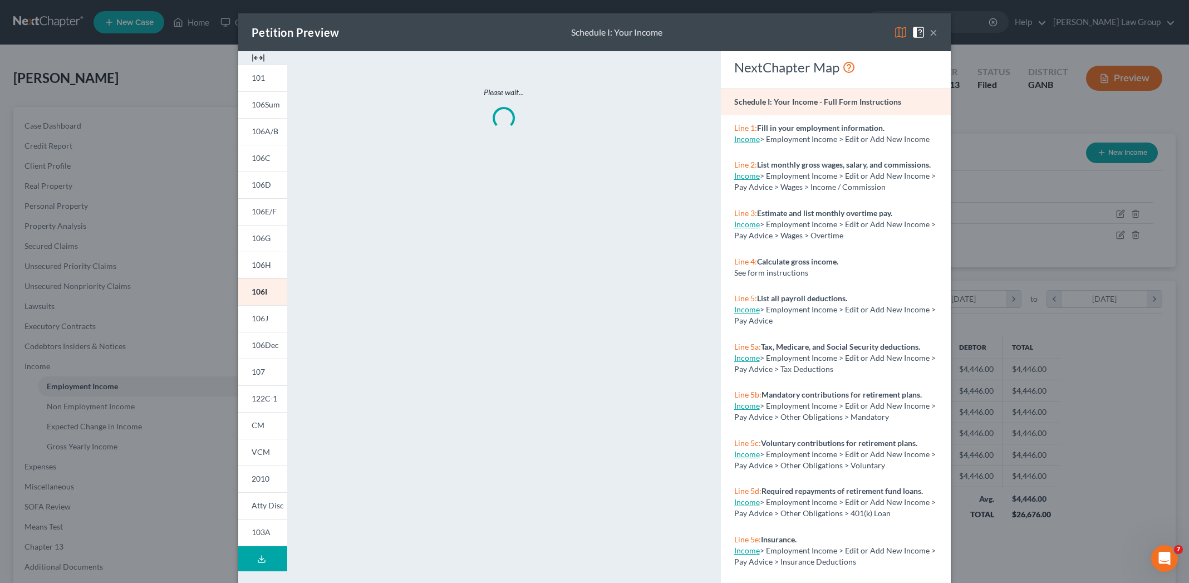
click at [809, 34] on button "×" at bounding box center [933, 32] width 8 height 13
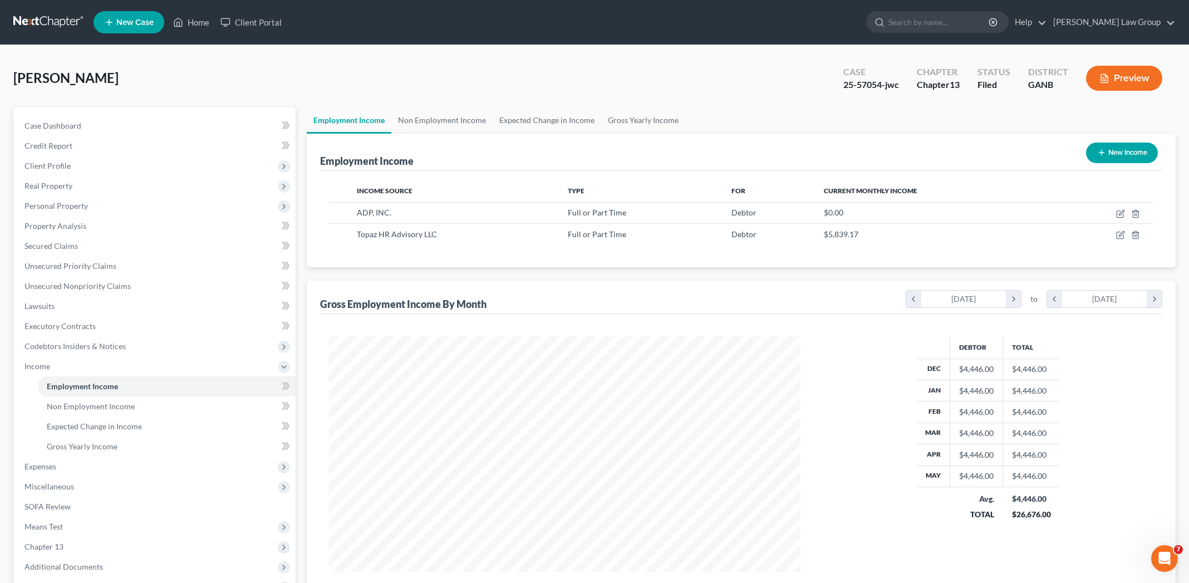
scroll to position [127, 0]
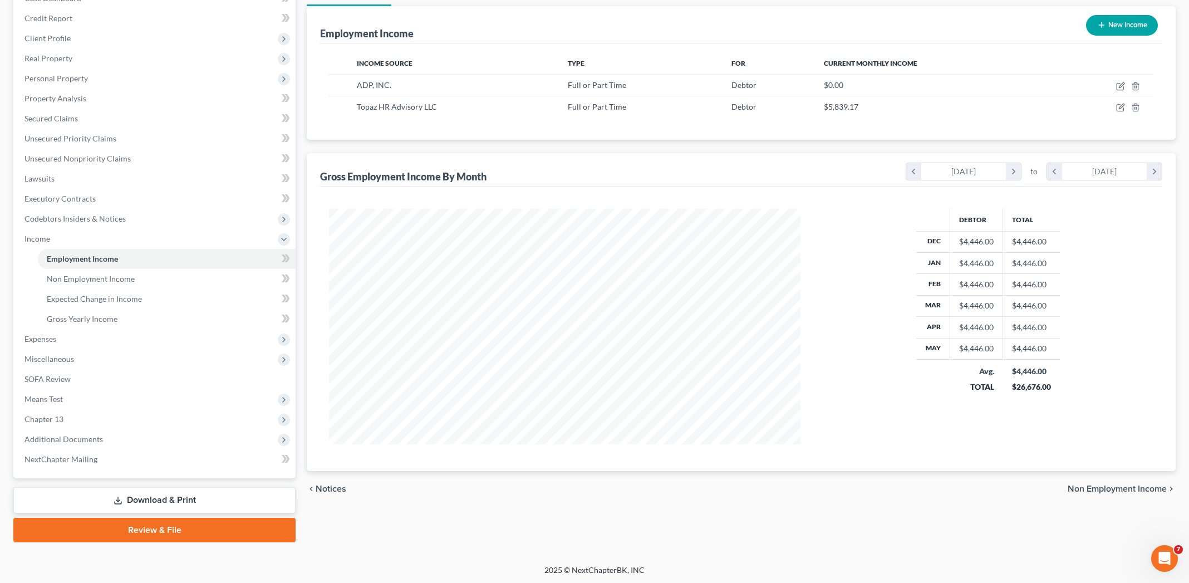
click at [809, 494] on div "chevron_left Notices Non Employment Income chevron_right" at bounding box center [741, 489] width 869 height 36
click at [809, 488] on span "Non Employment Income" at bounding box center [1117, 488] width 99 height 9
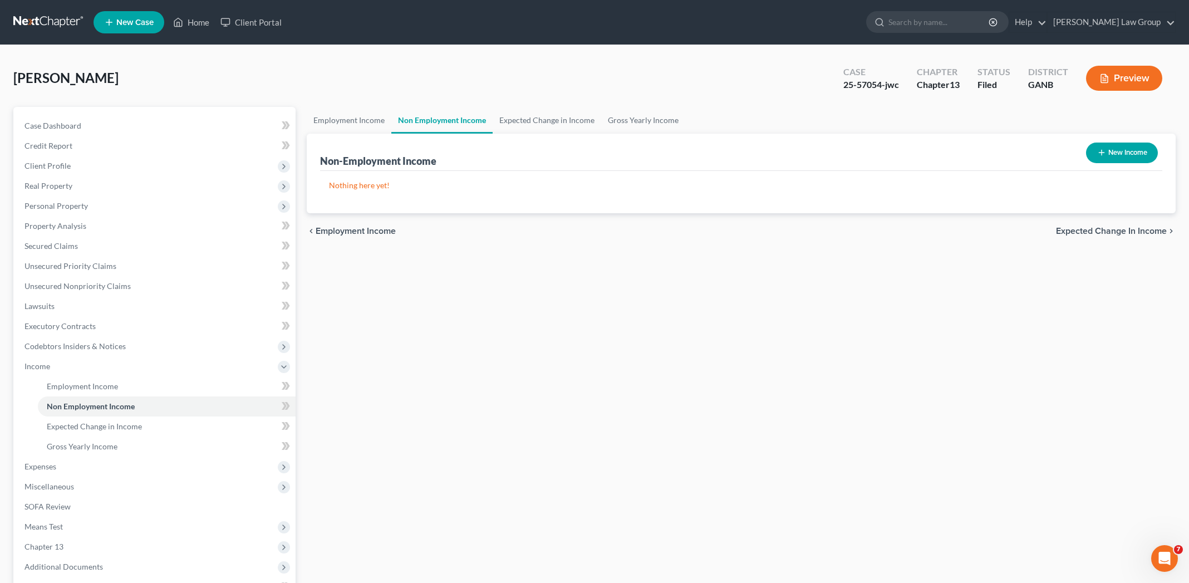
click at [809, 80] on button "Preview" at bounding box center [1124, 78] width 76 height 25
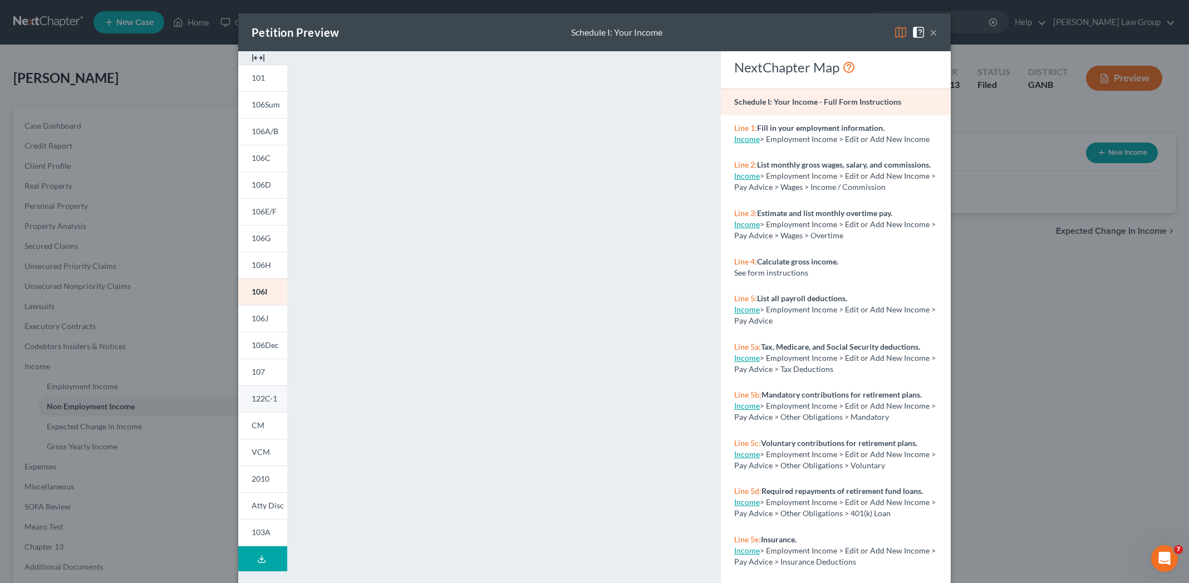
click at [268, 399] on span "122C-1" at bounding box center [265, 398] width 26 height 9
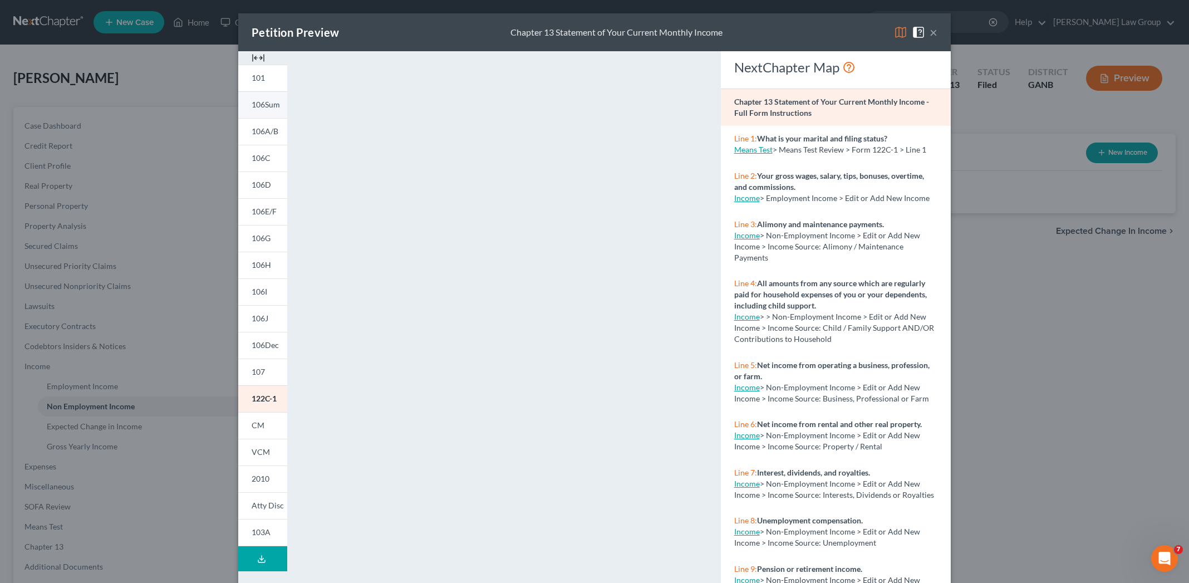
click at [267, 110] on link "106Sum" at bounding box center [262, 104] width 49 height 27
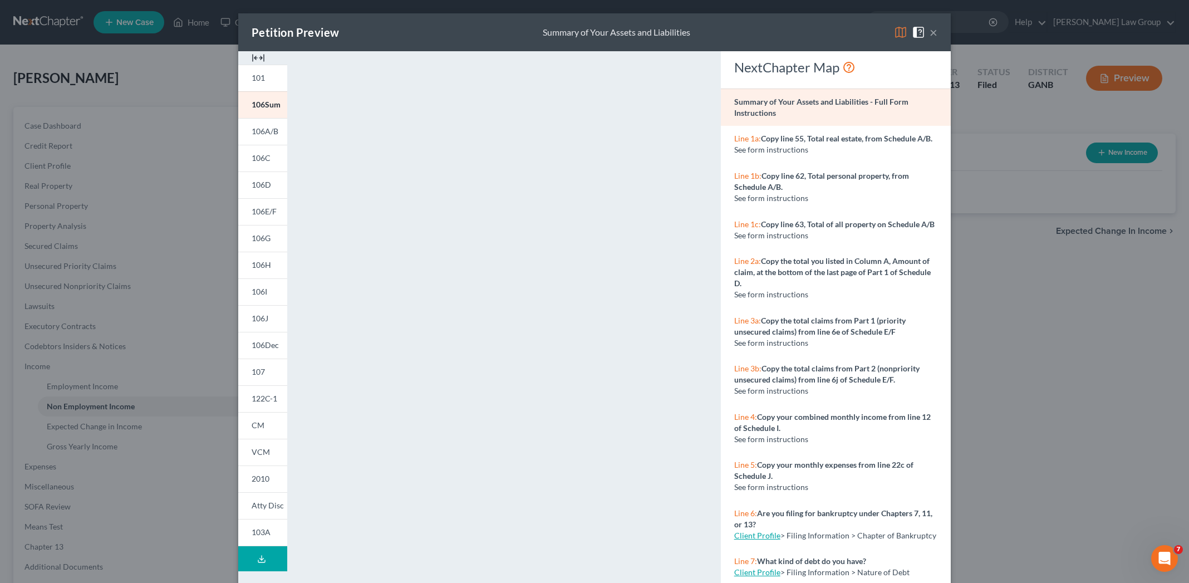
click at [809, 35] on button "×" at bounding box center [933, 32] width 8 height 13
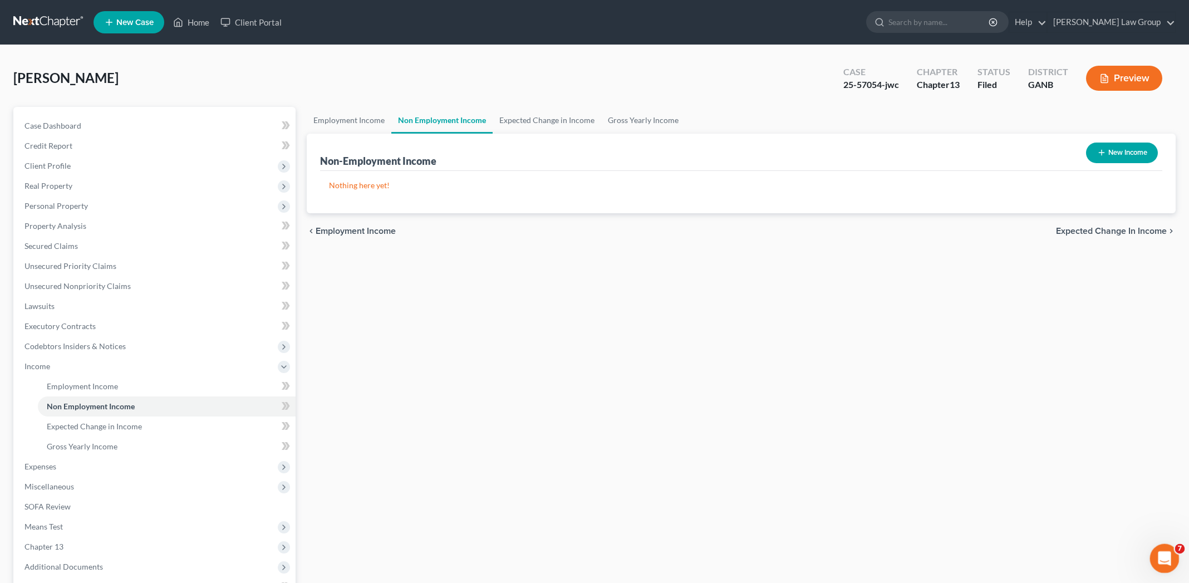
click at [809, 555] on icon "Open Intercom Messenger" at bounding box center [1163, 557] width 18 height 18
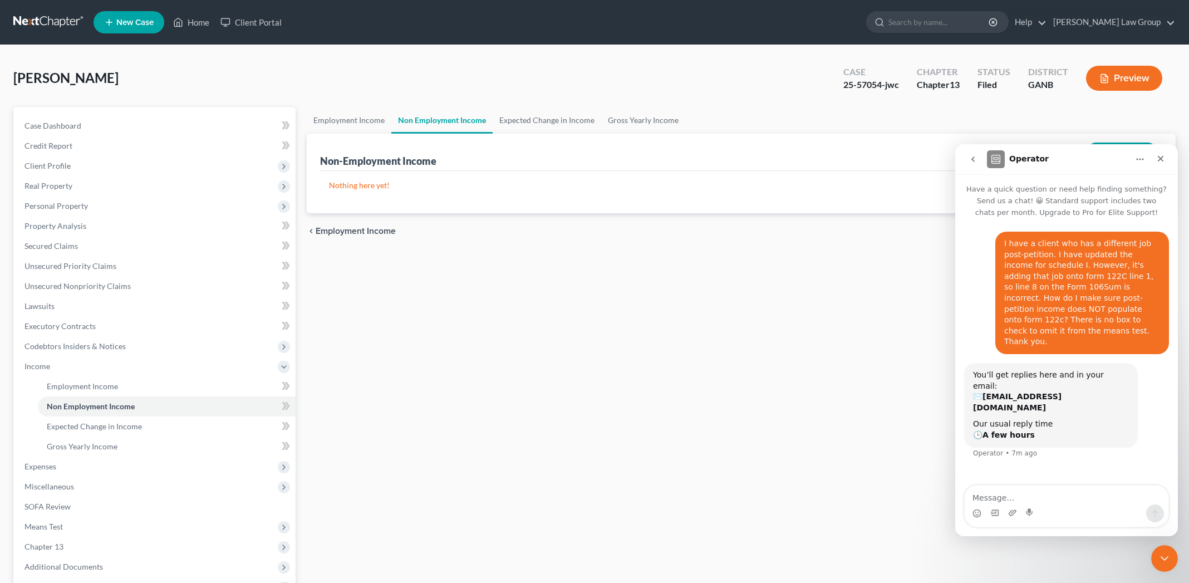
click at [529, 364] on div "Employment Income Non Employment Income Expected Change in Income Gross Yearly …" at bounding box center [741, 388] width 880 height 563
click at [617, 390] on div "Employment Income Non Employment Income Expected Change in Income Gross Yearly …" at bounding box center [741, 388] width 880 height 563
click at [809, 552] on icon "Close Intercom Messenger" at bounding box center [1162, 556] width 13 height 13
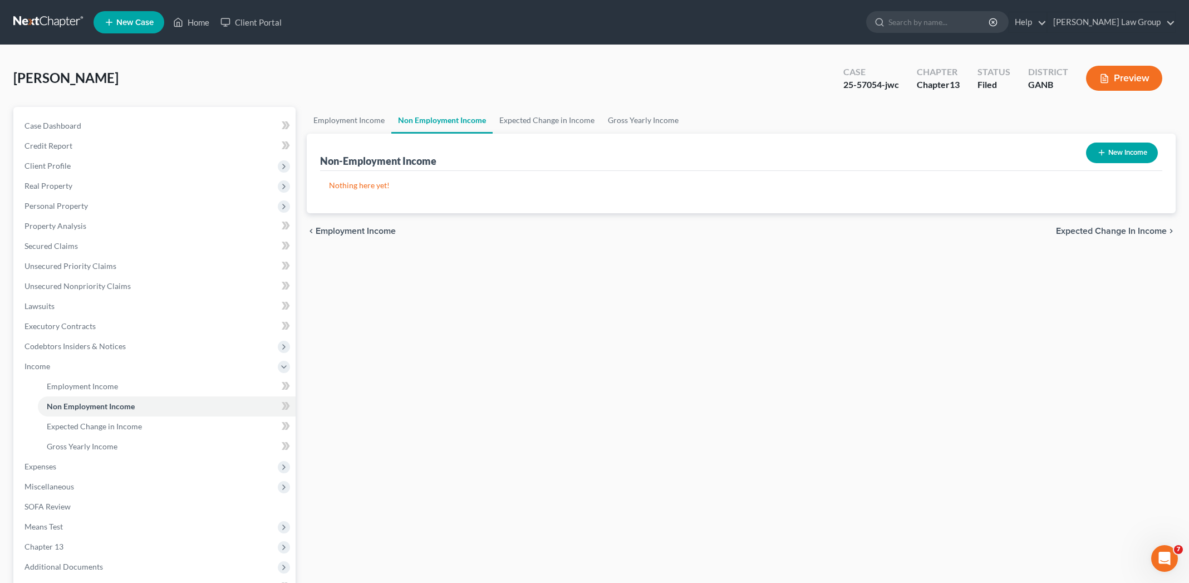
scroll to position [127, 0]
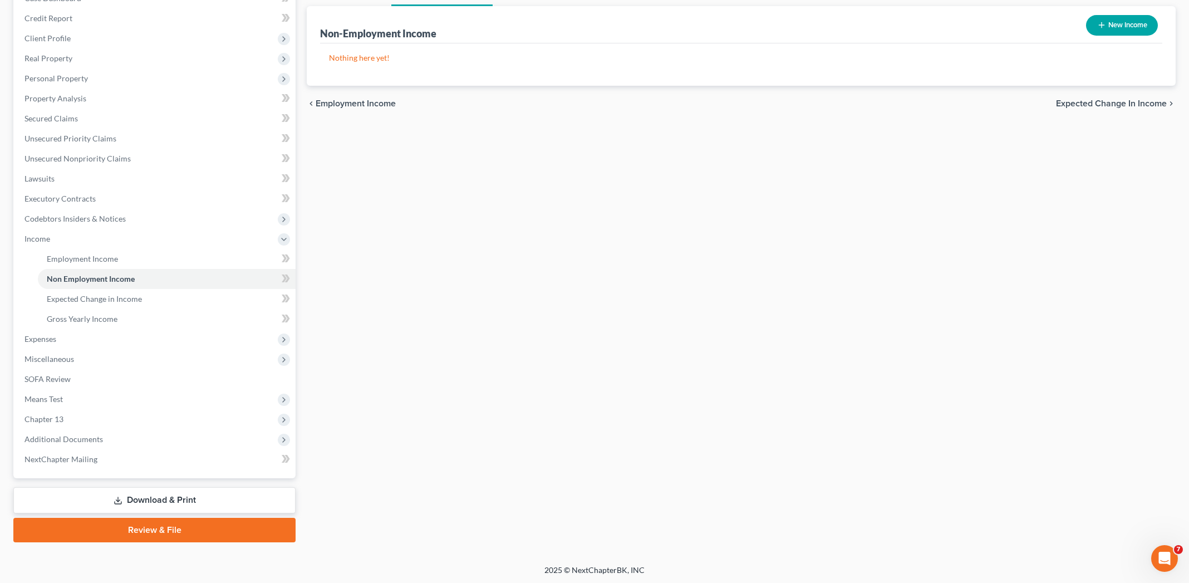
click at [137, 490] on link "Download & Print" at bounding box center [154, 500] width 282 height 26
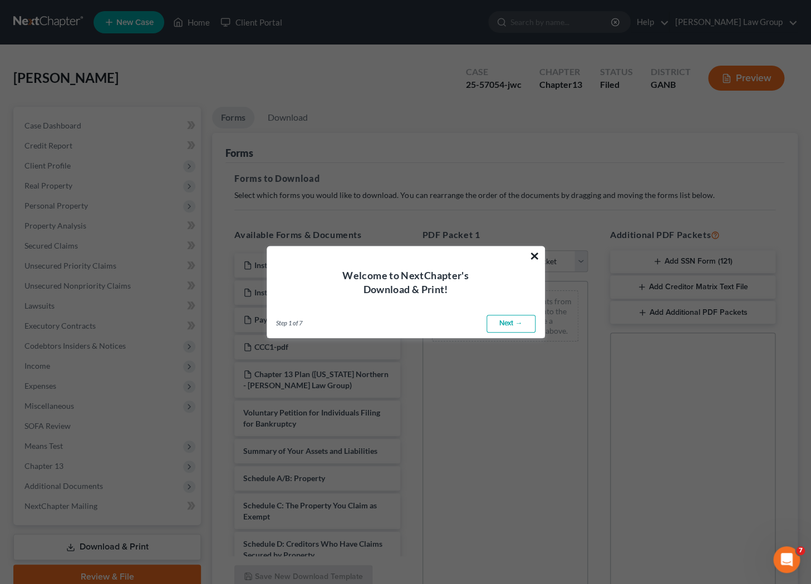
click at [533, 261] on button "×" at bounding box center [534, 256] width 11 height 18
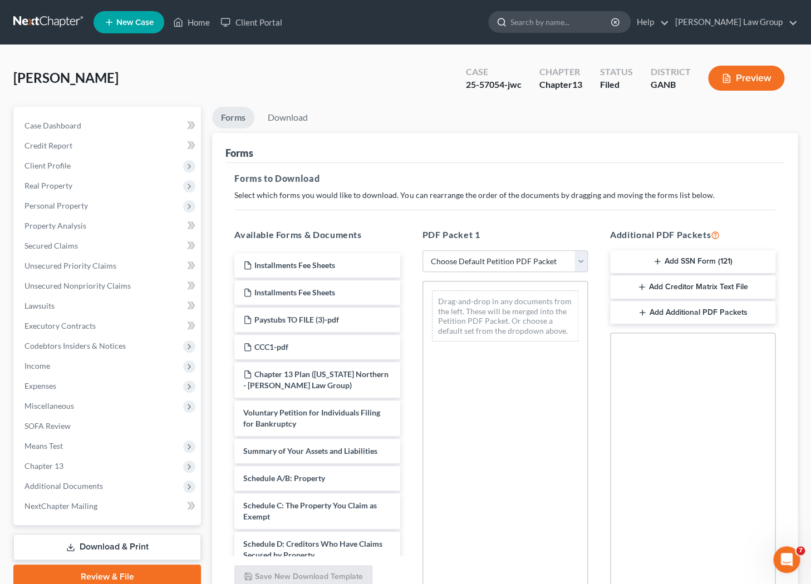
click at [575, 23] on input "search" at bounding box center [561, 22] width 102 height 21
type input "g"
type input "hall"
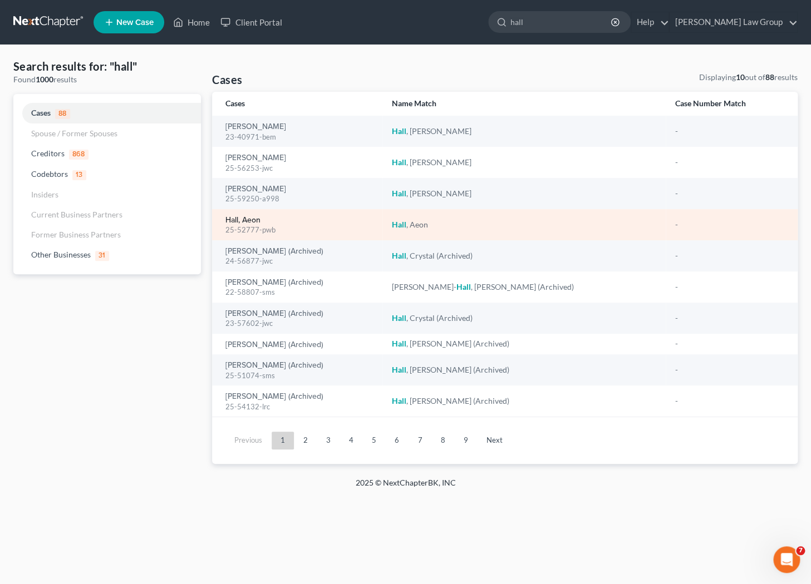
click at [231, 221] on link "Hall, Aeon" at bounding box center [242, 221] width 35 height 8
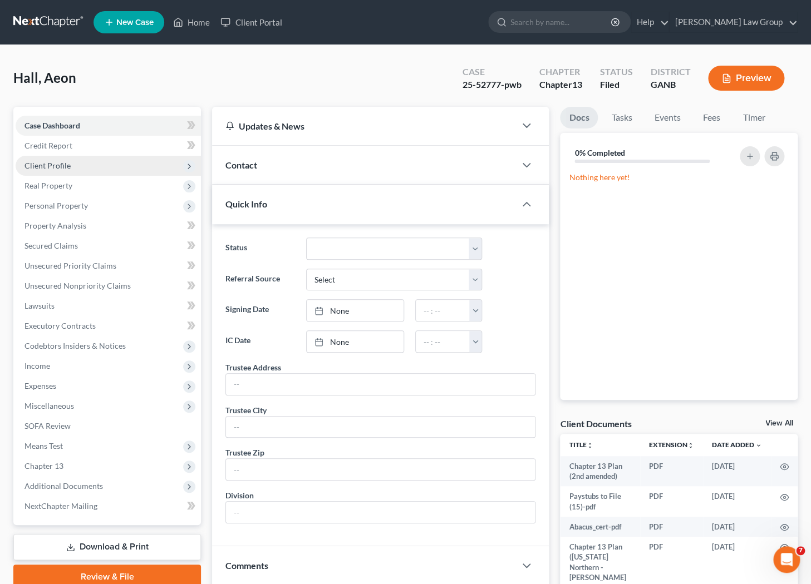
click at [93, 169] on span "Client Profile" at bounding box center [108, 166] width 185 height 20
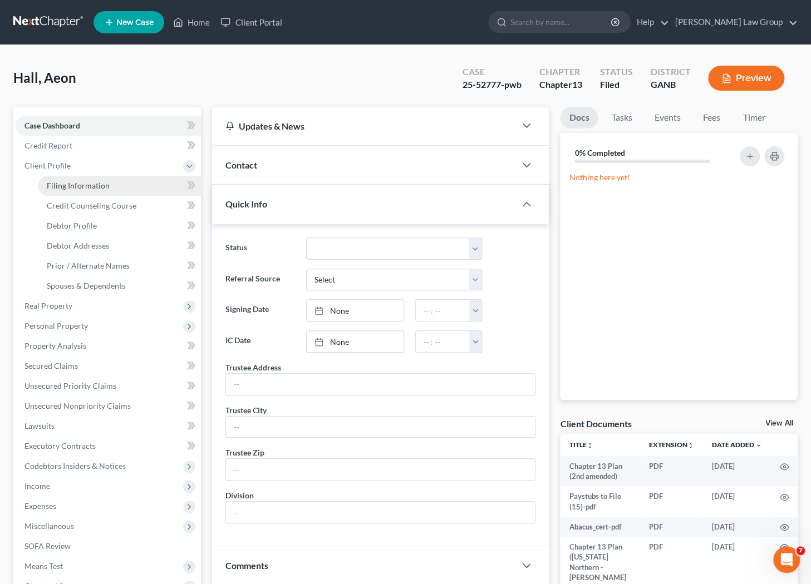
click at [93, 194] on link "Filing Information" at bounding box center [119, 186] width 163 height 20
select select "1"
select select "0"
select select "3"
select select "10"
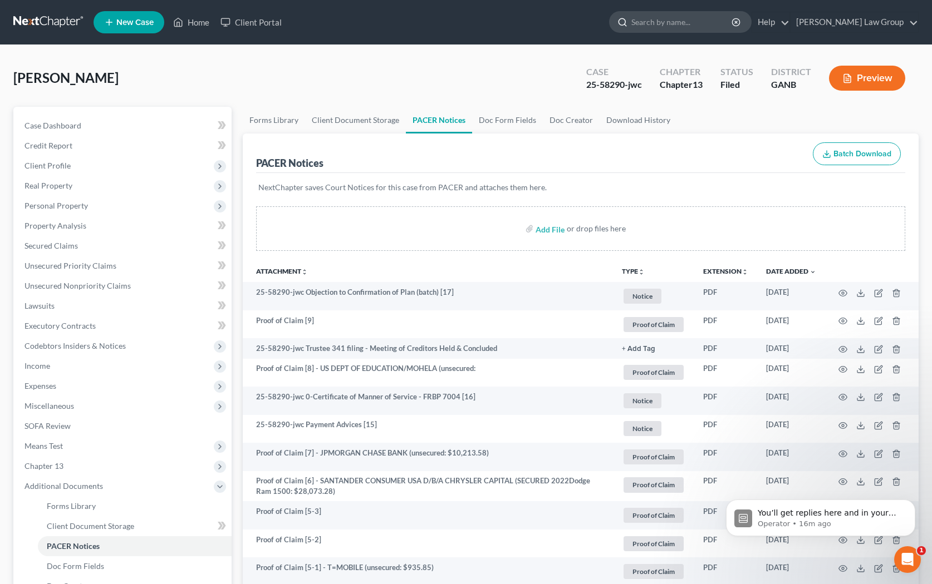
click at [710, 31] on input "search" at bounding box center [682, 22] width 102 height 21
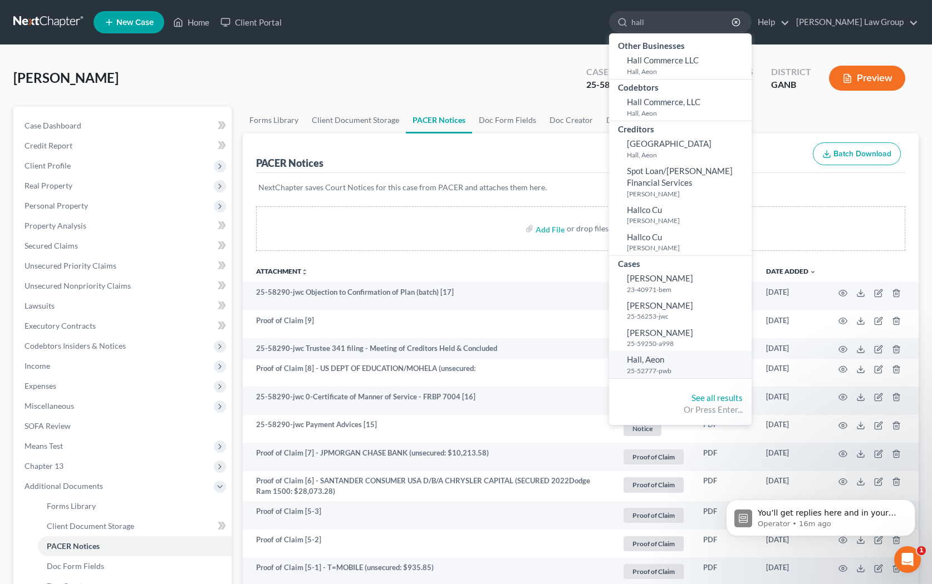
type input "hall"
click at [664, 358] on span "Hall, Aeon" at bounding box center [645, 360] width 37 height 10
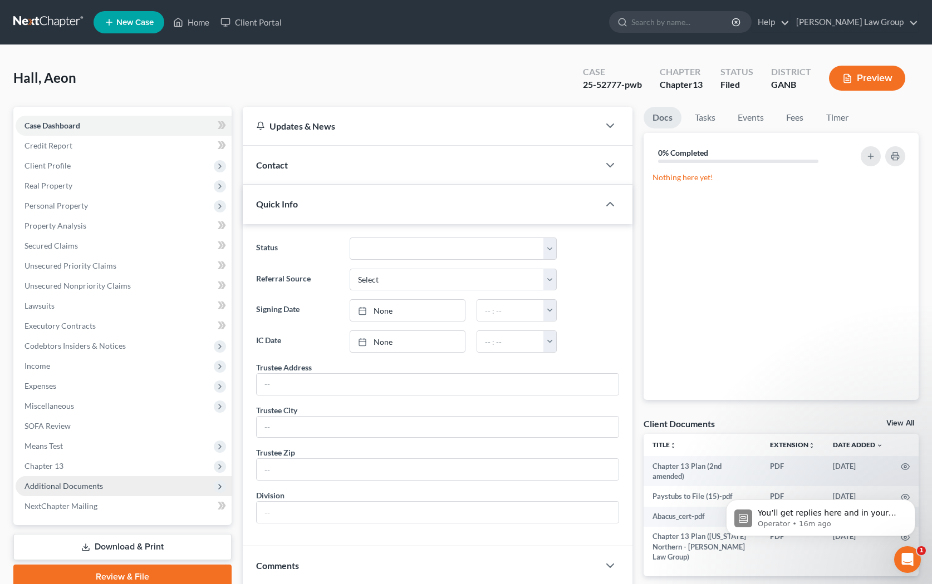
click at [117, 488] on span "Additional Documents" at bounding box center [124, 486] width 216 height 20
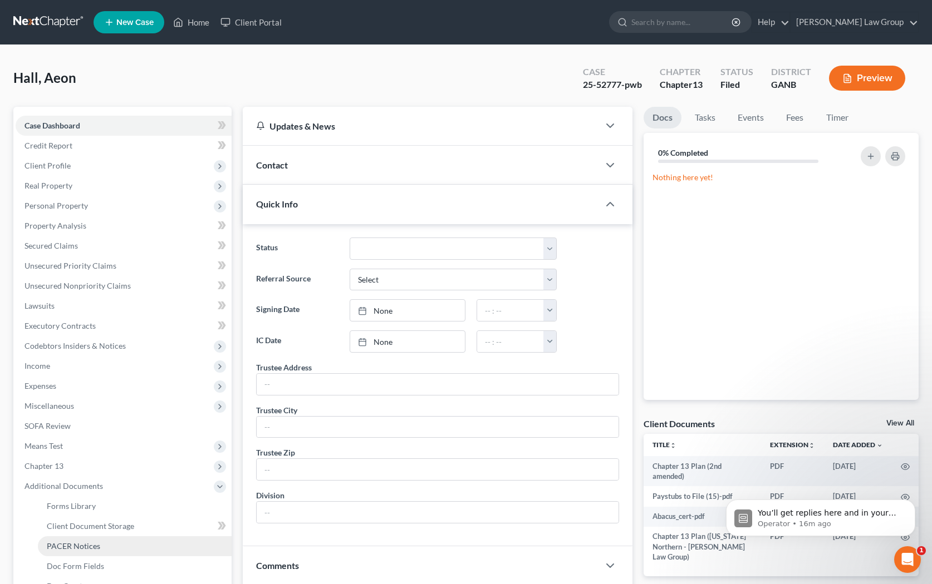
click at [117, 549] on link "PACER Notices" at bounding box center [135, 547] width 194 height 20
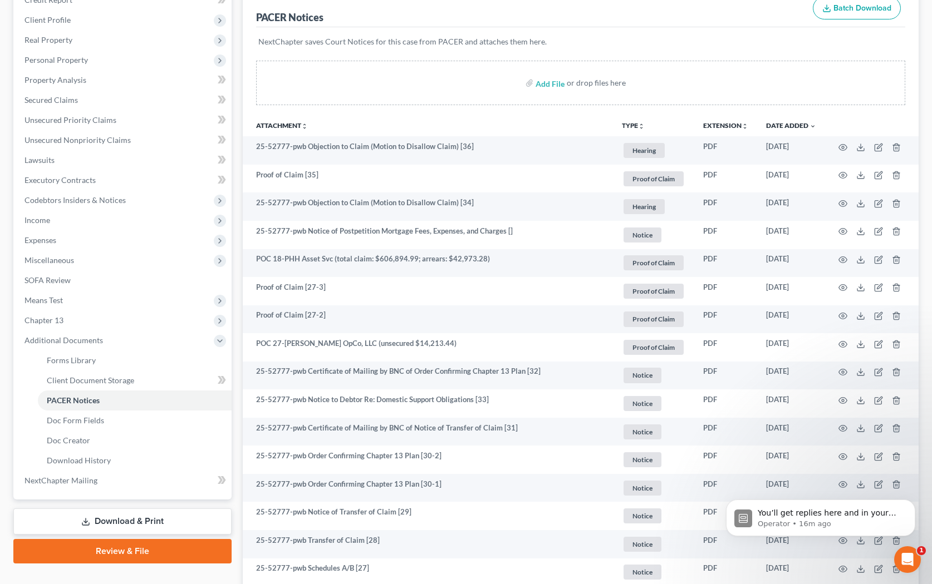
scroll to position [149, 0]
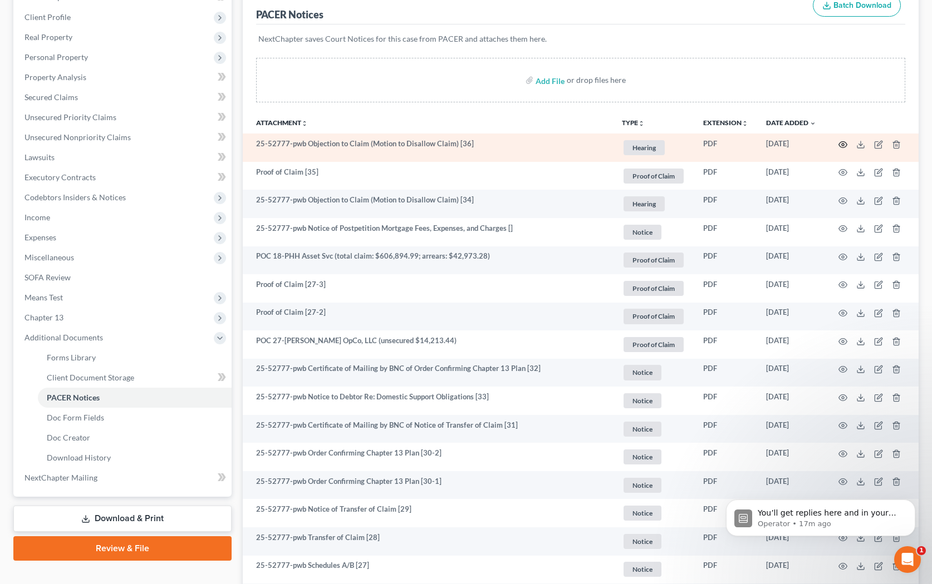
click at [841, 145] on icon "button" at bounding box center [842, 144] width 9 height 9
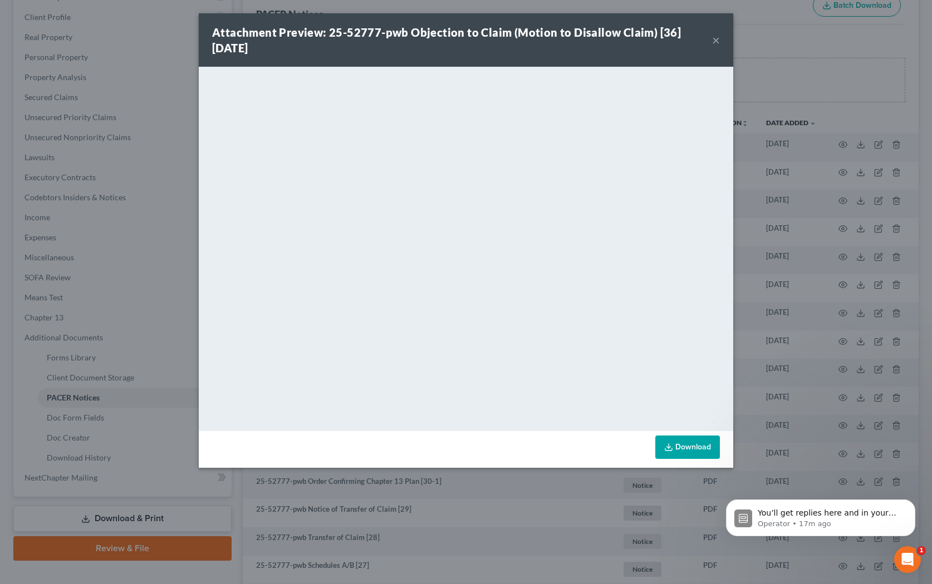
click at [721, 43] on div "Attachment Preview: 25-52777-pwb Objection to Claim (Motion to Disallow Claim) …" at bounding box center [466, 39] width 534 height 53
click at [715, 43] on button "×" at bounding box center [716, 39] width 8 height 13
